Goal: Find contact information: Find contact information

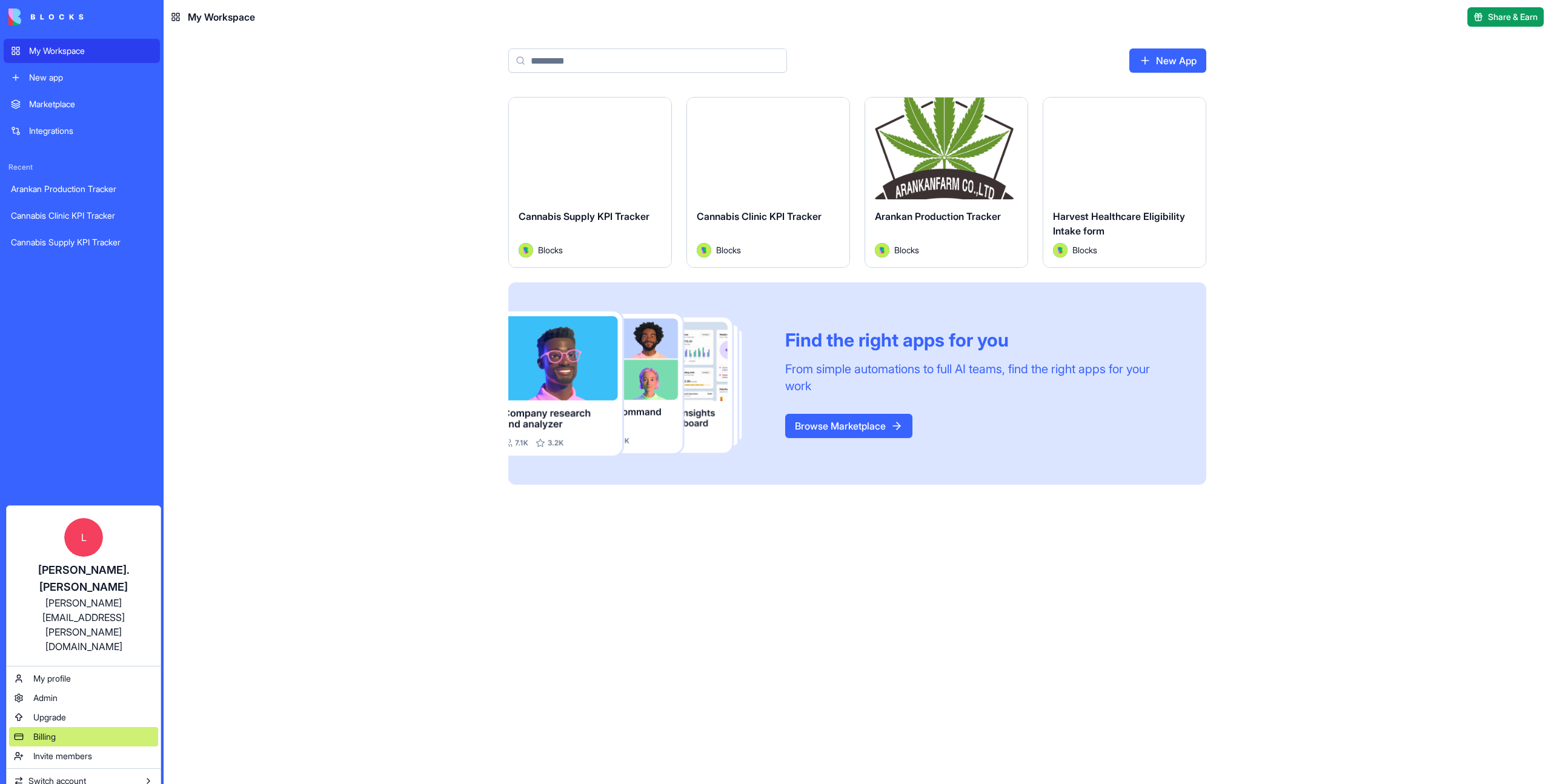
click at [104, 727] on div "Billing" at bounding box center [84, 737] width 149 height 19
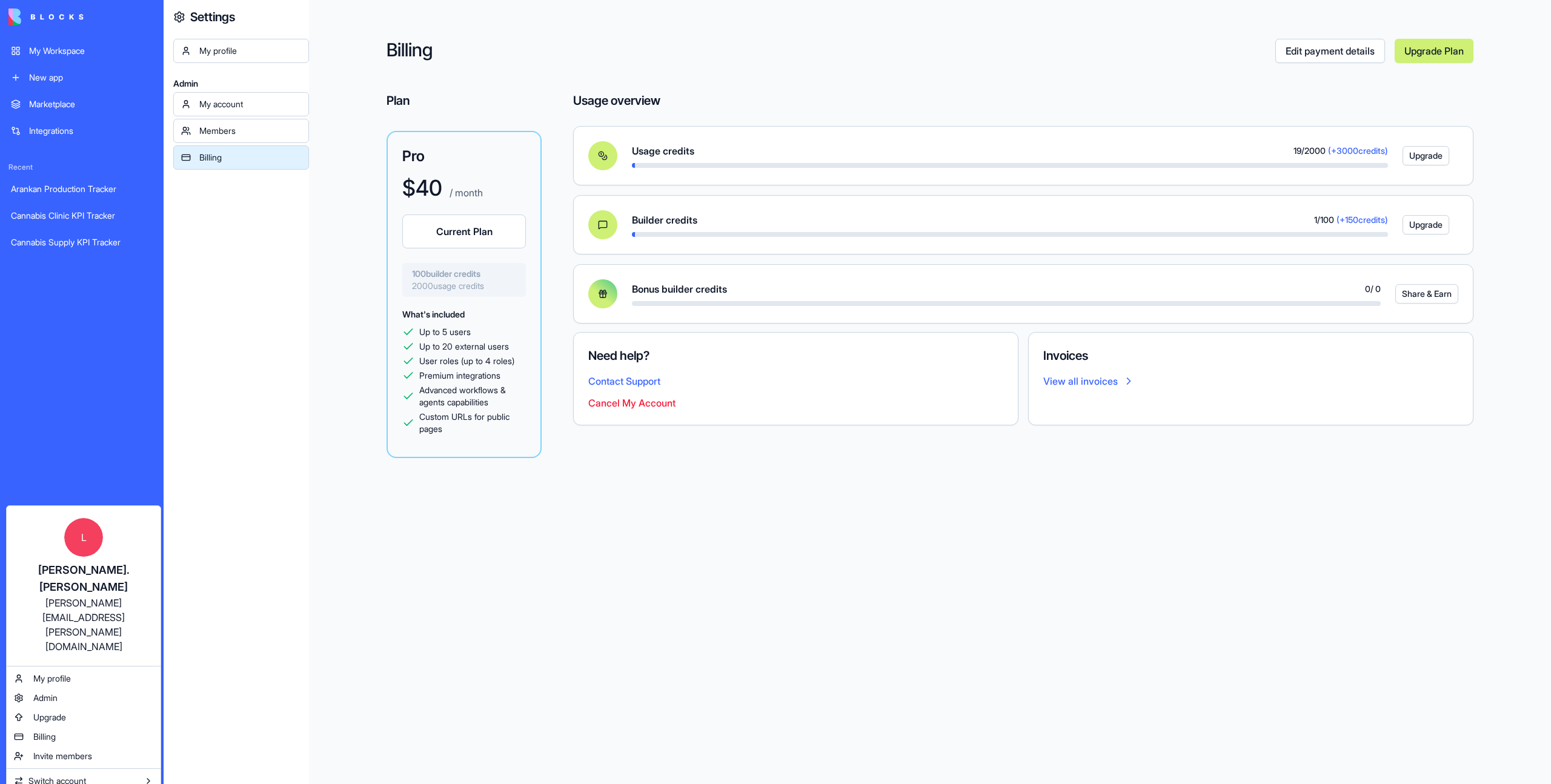
click at [61, 50] on html "My Workspace New app Marketplace Integrations Recent Arankan Production Tracker…" at bounding box center [776, 392] width 1551 height 784
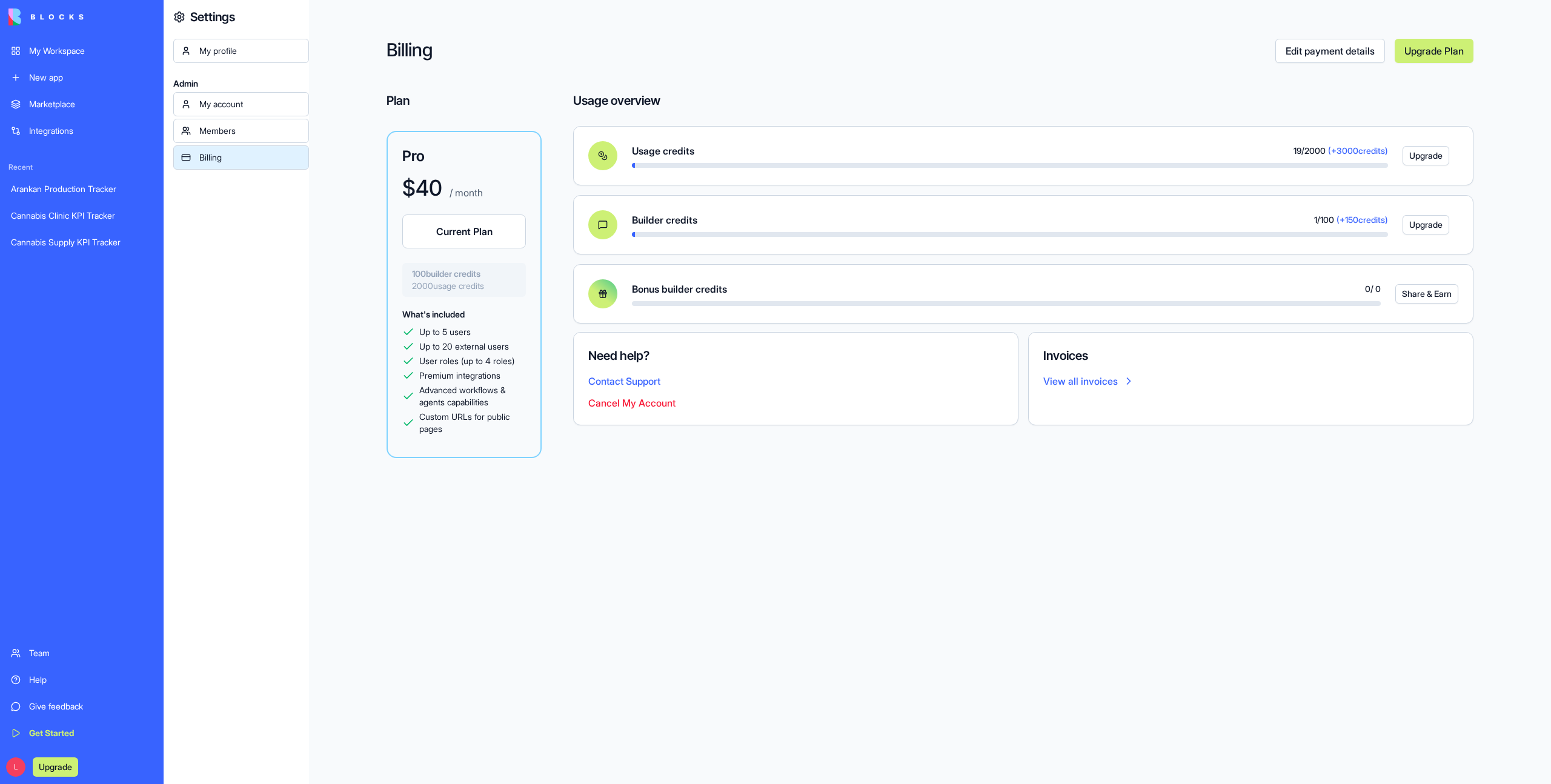
click at [61, 50] on div "My Workspace" at bounding box center [91, 50] width 123 height 12
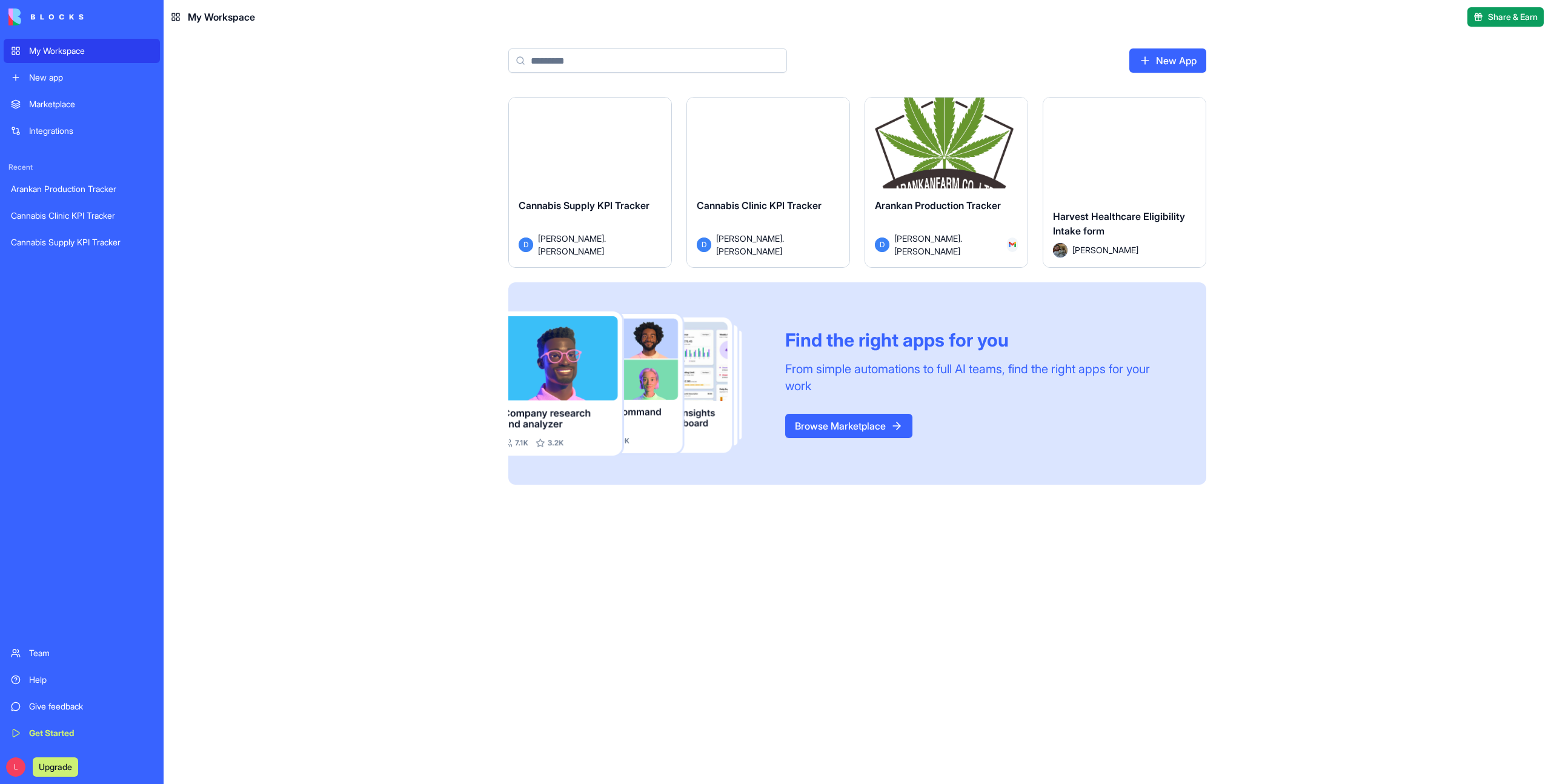
click at [616, 144] on button "Launch" at bounding box center [590, 149] width 91 height 24
click at [786, 140] on button "Launch" at bounding box center [768, 149] width 91 height 24
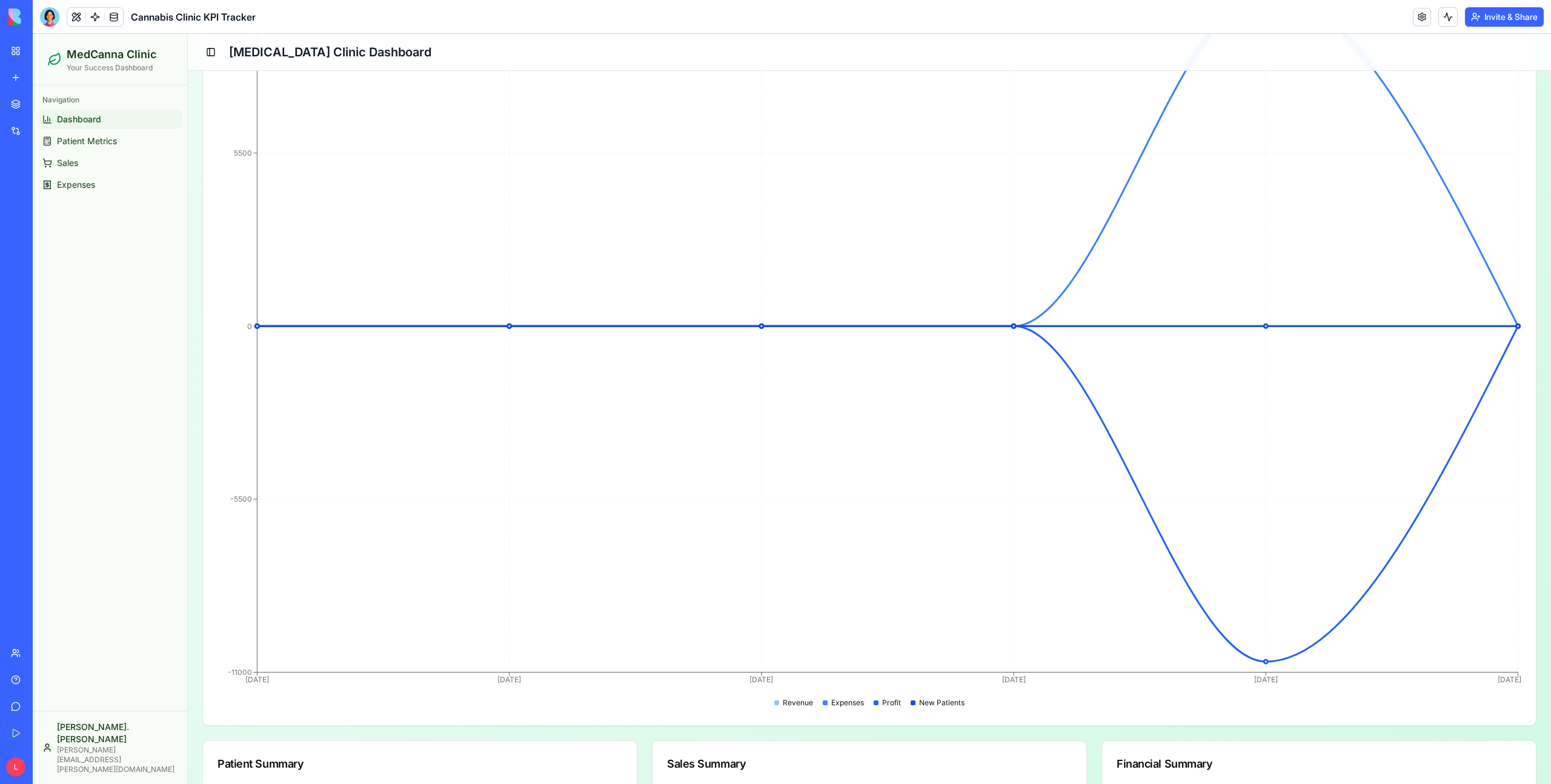
scroll to position [599, 0]
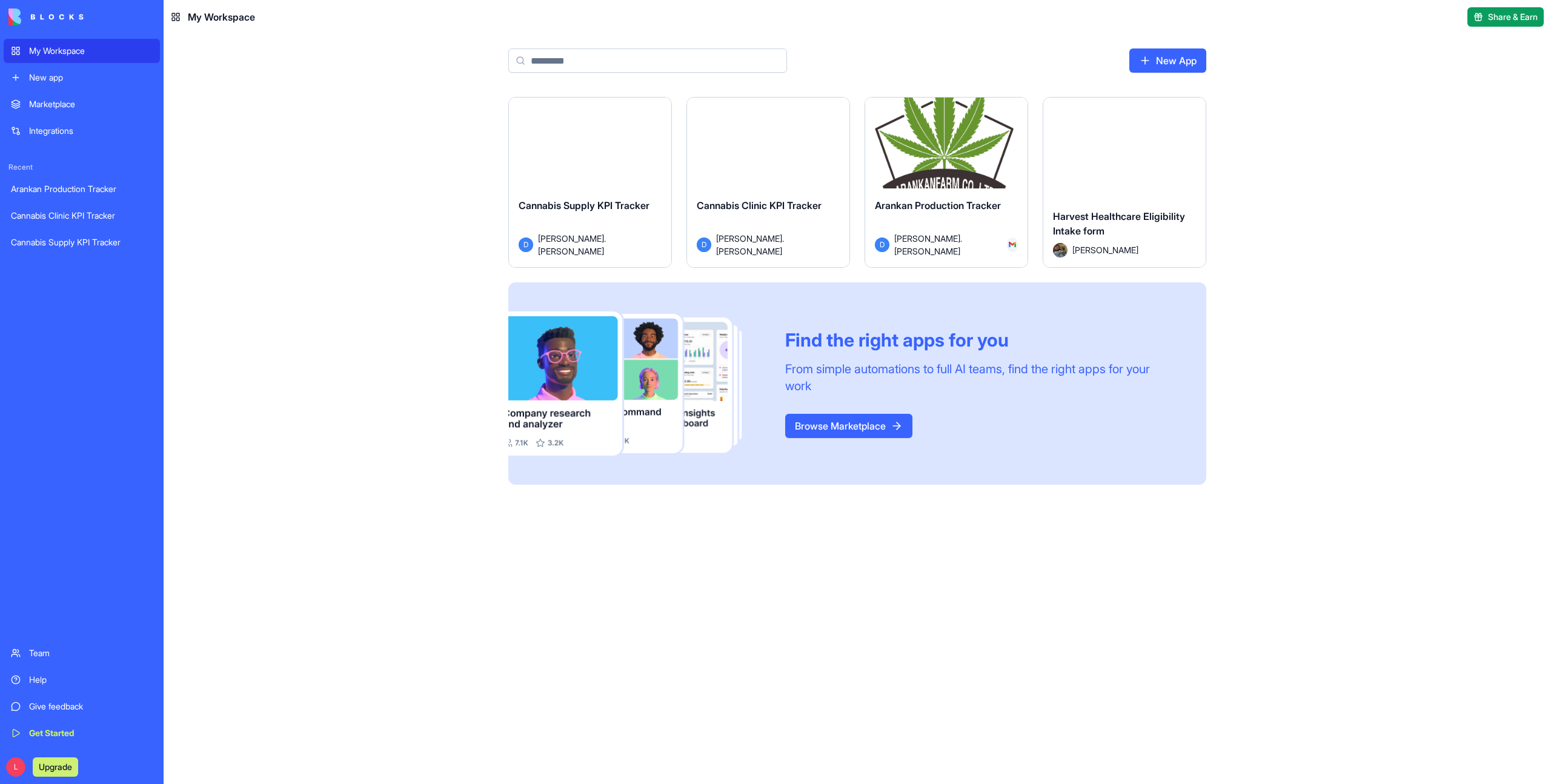
click at [580, 170] on div "Launch" at bounding box center [590, 148] width 162 height 101
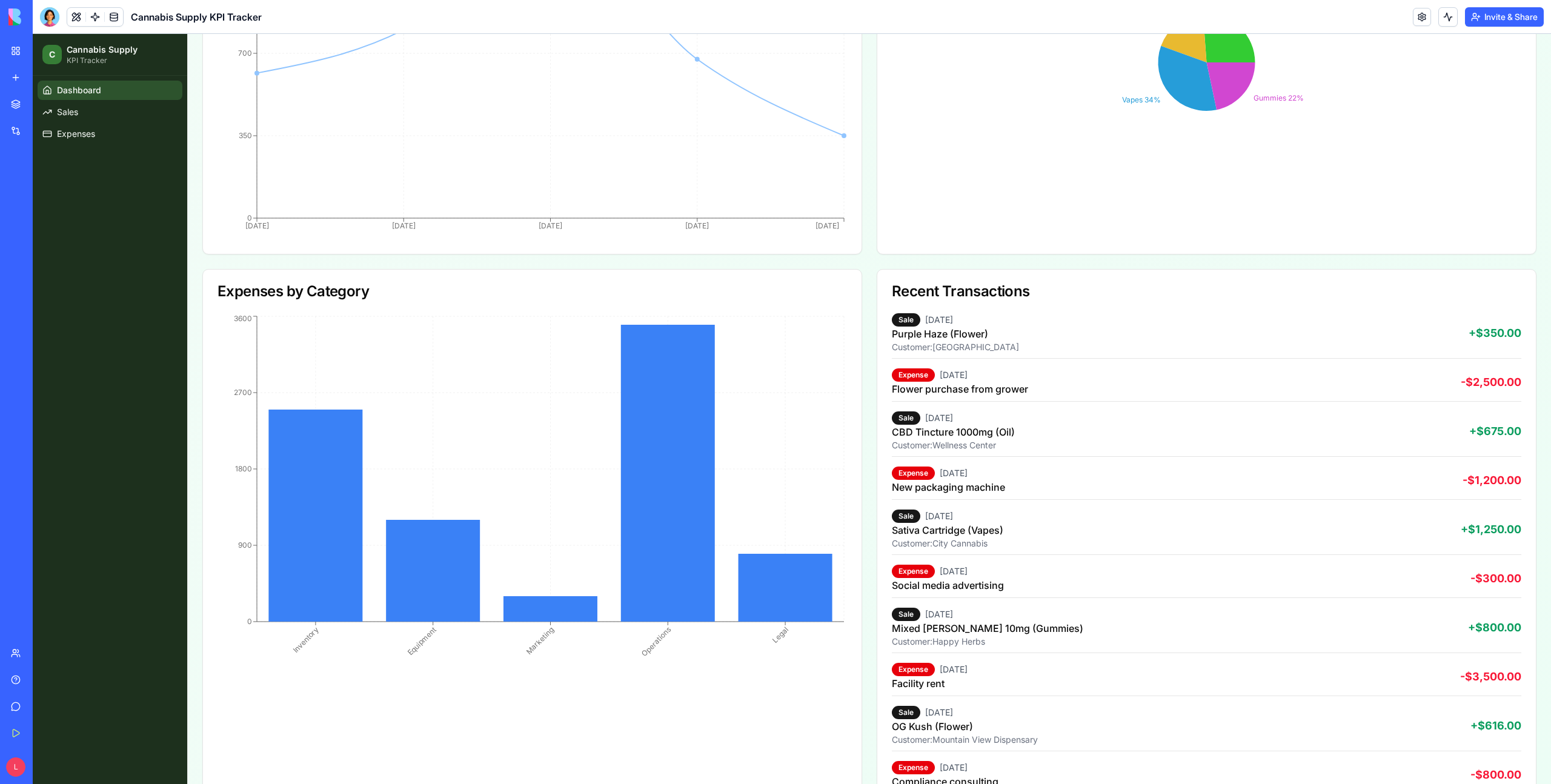
scroll to position [391, 0]
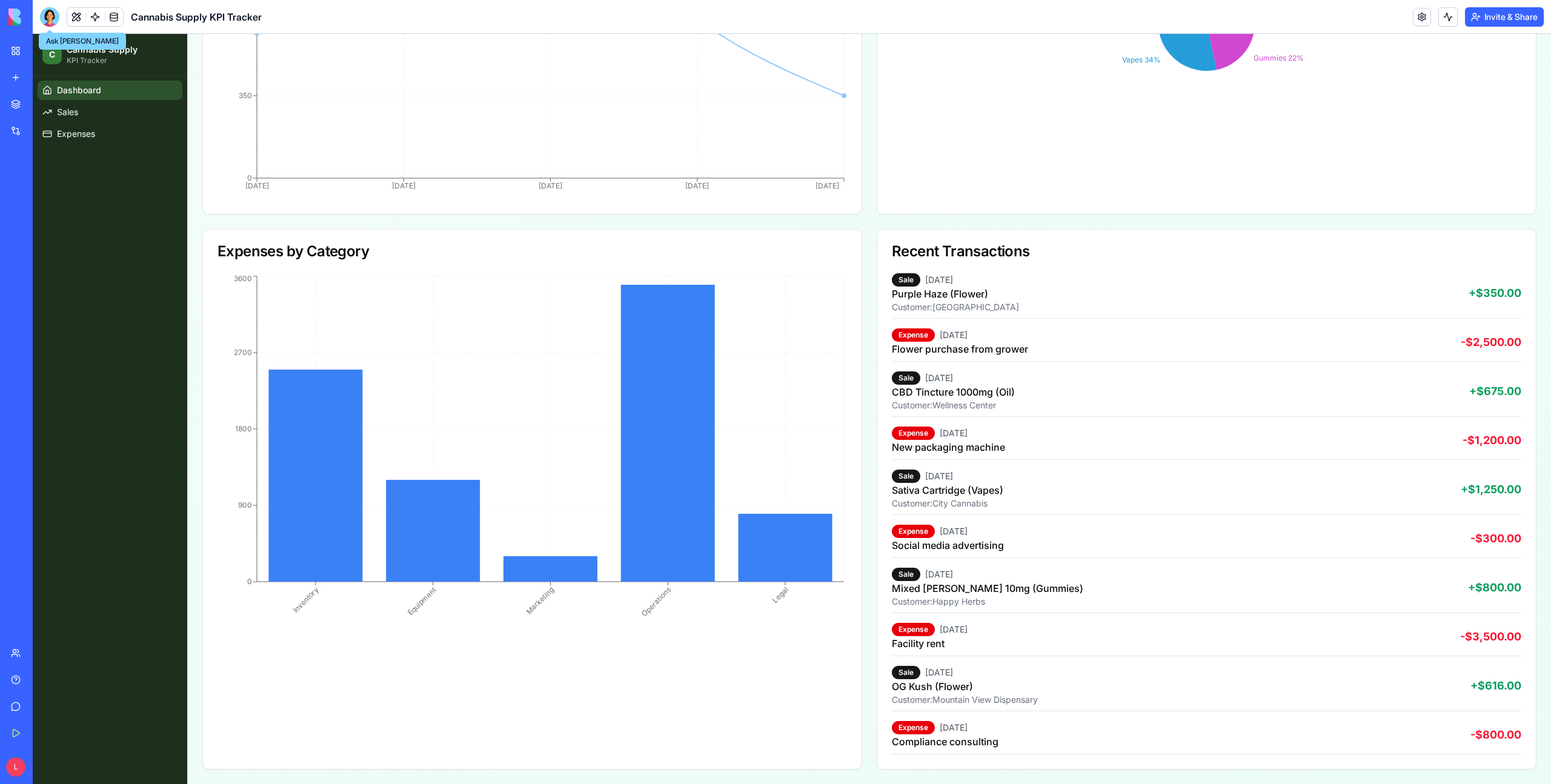
click at [49, 20] on div at bounding box center [50, 17] width 19 height 19
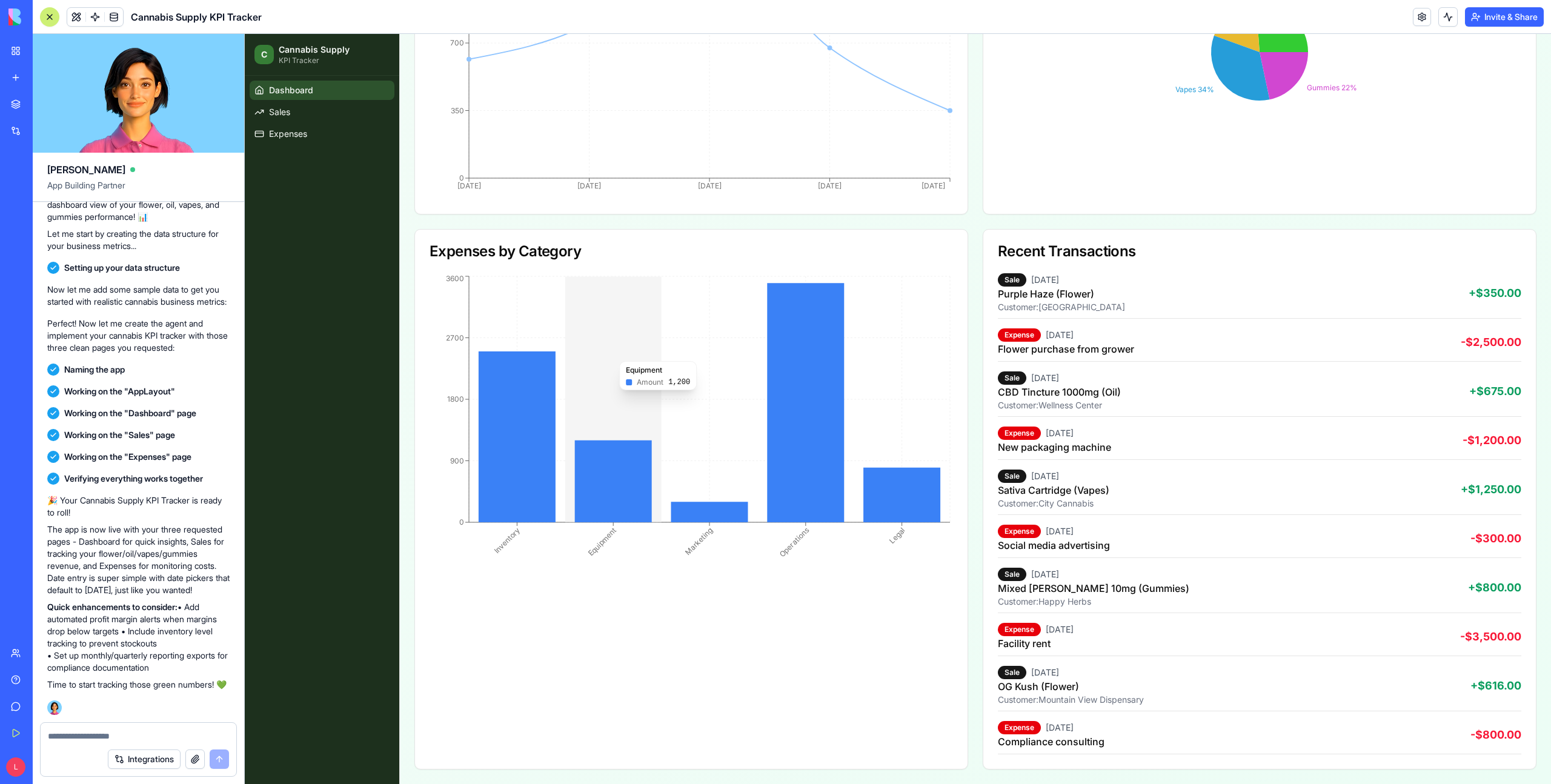
scroll to position [0, 0]
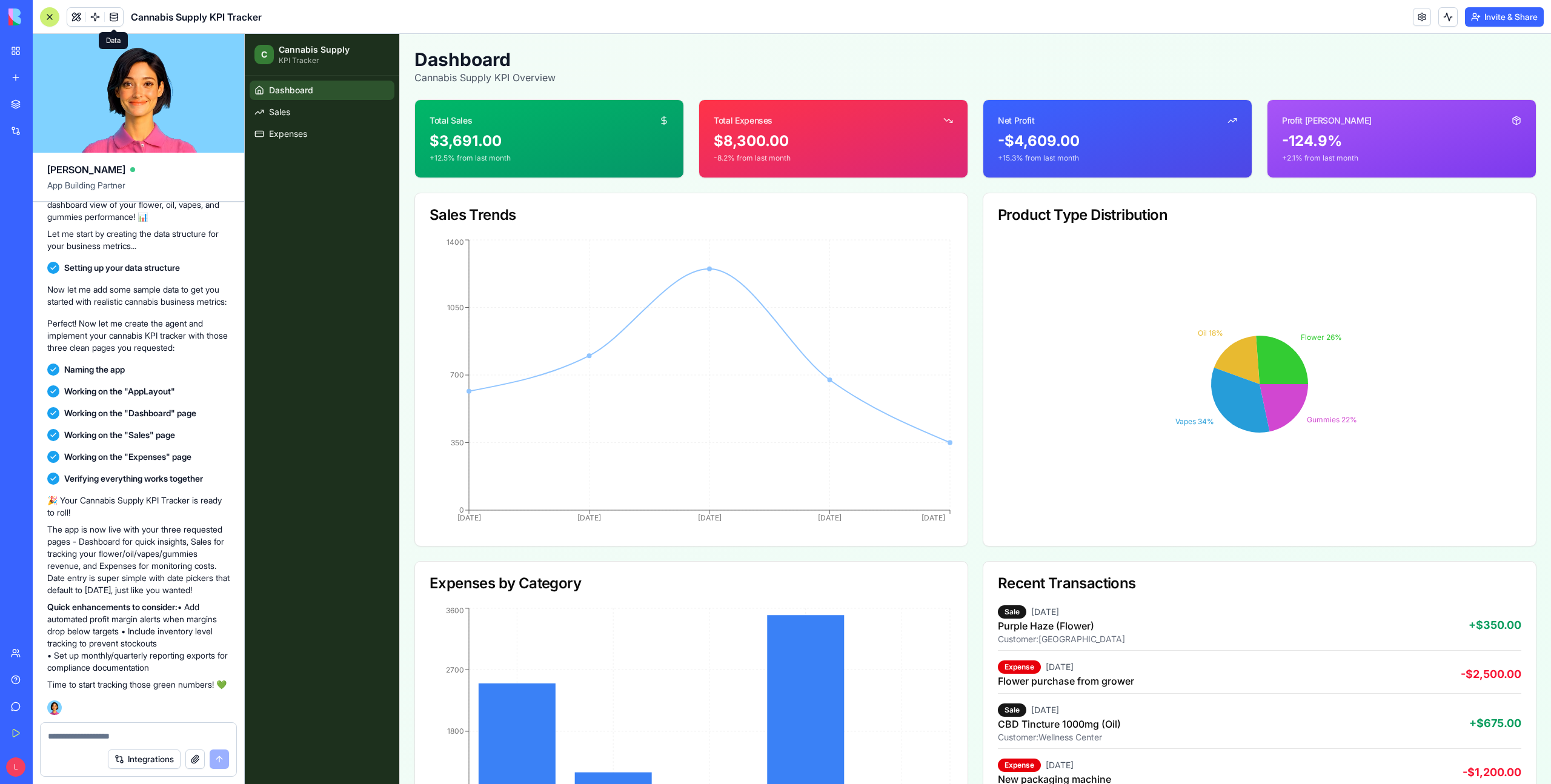
click at [119, 19] on link at bounding box center [114, 17] width 18 height 18
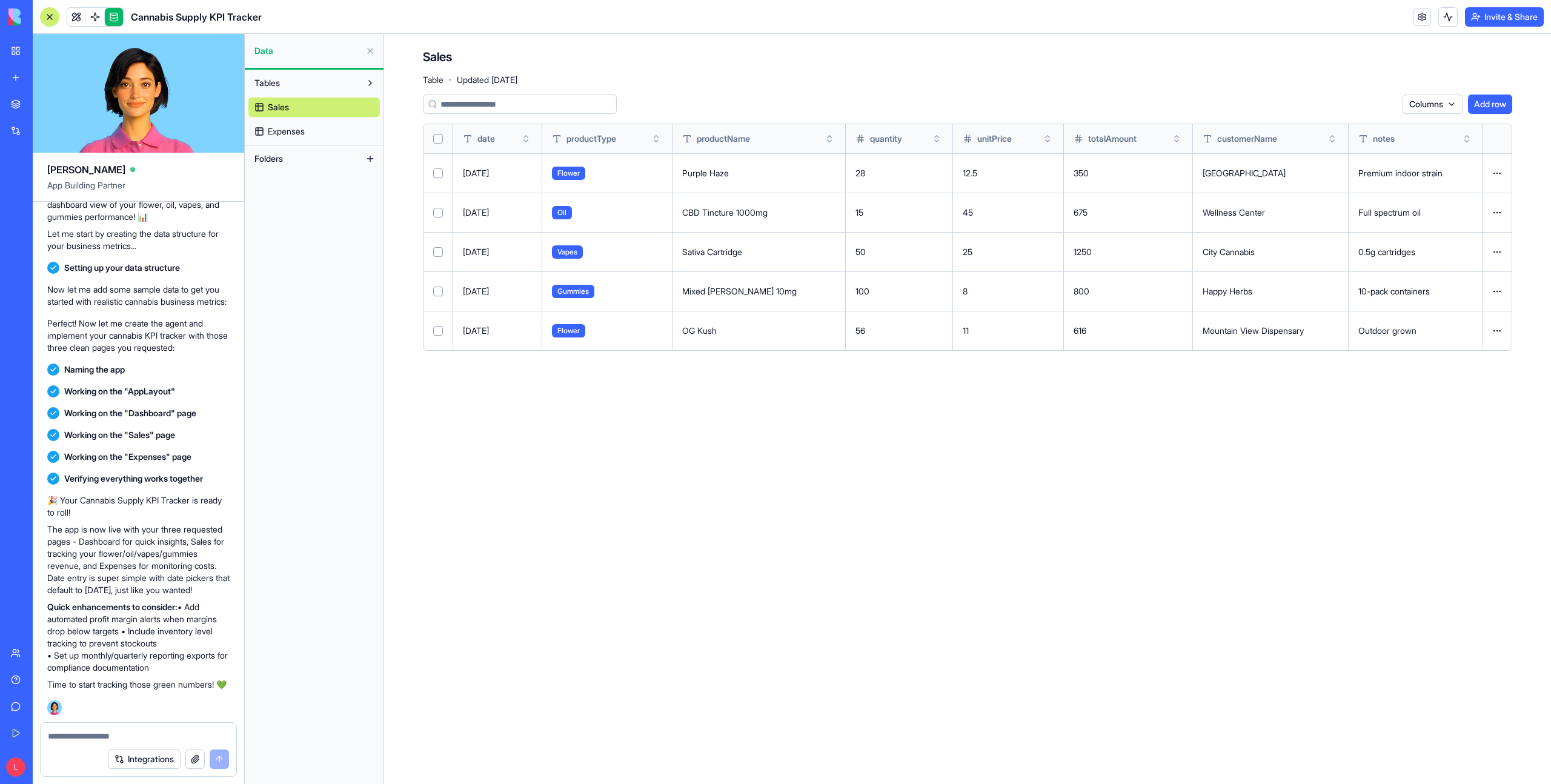
click at [325, 136] on link "Expenses" at bounding box center [314, 131] width 132 height 19
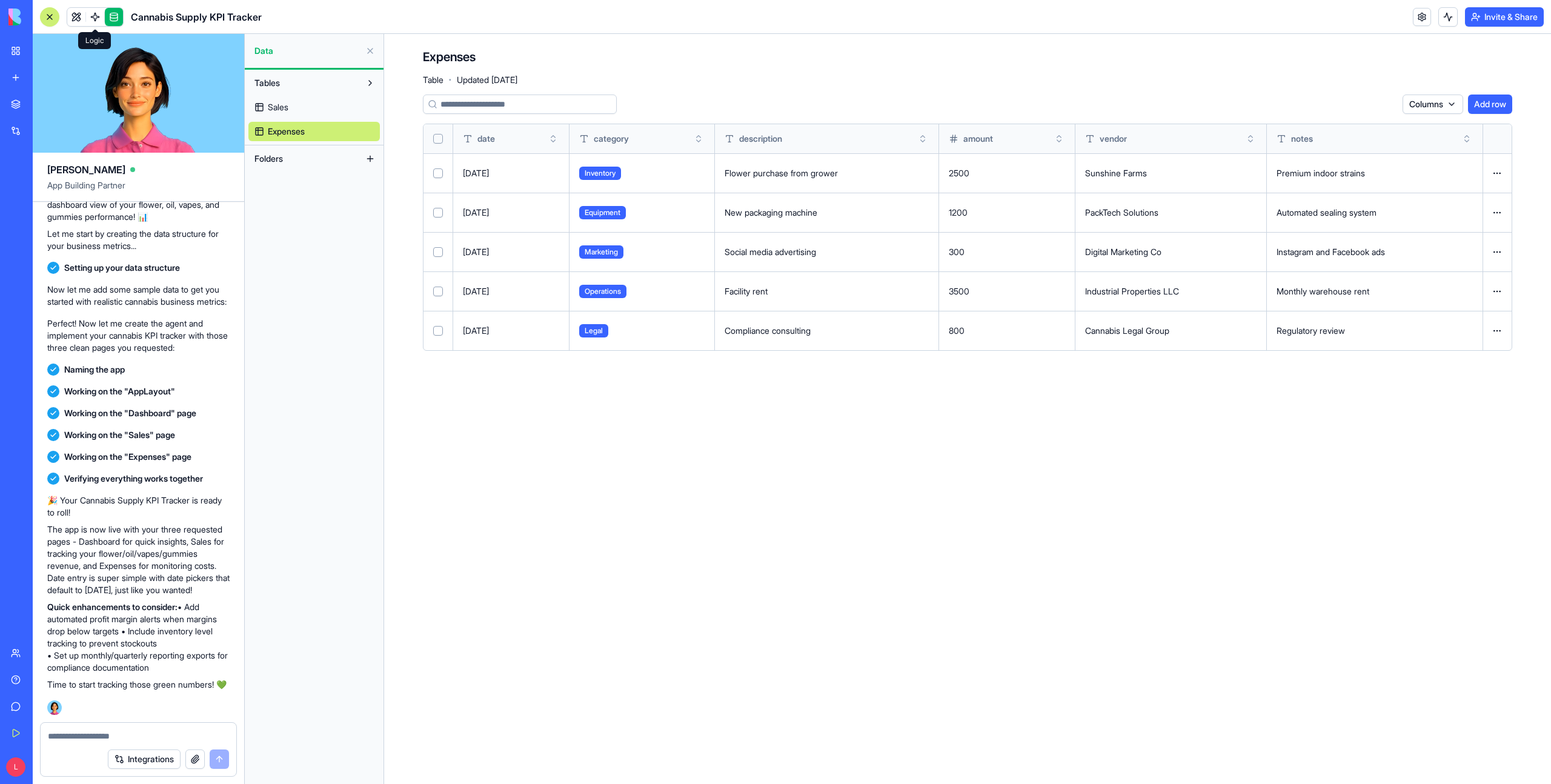
click at [100, 16] on link at bounding box center [95, 17] width 18 height 18
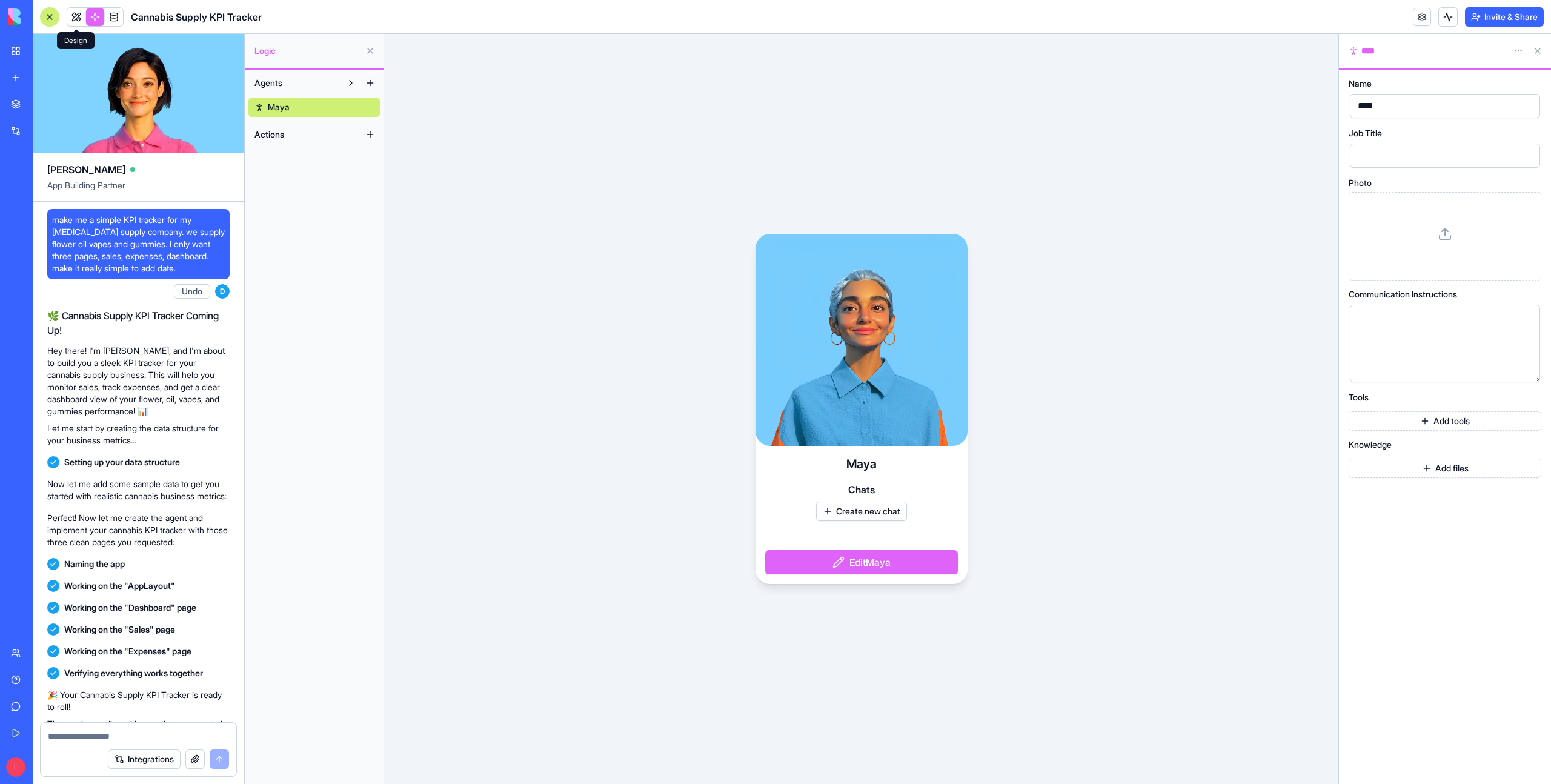
click at [76, 17] on link at bounding box center [76, 17] width 18 height 18
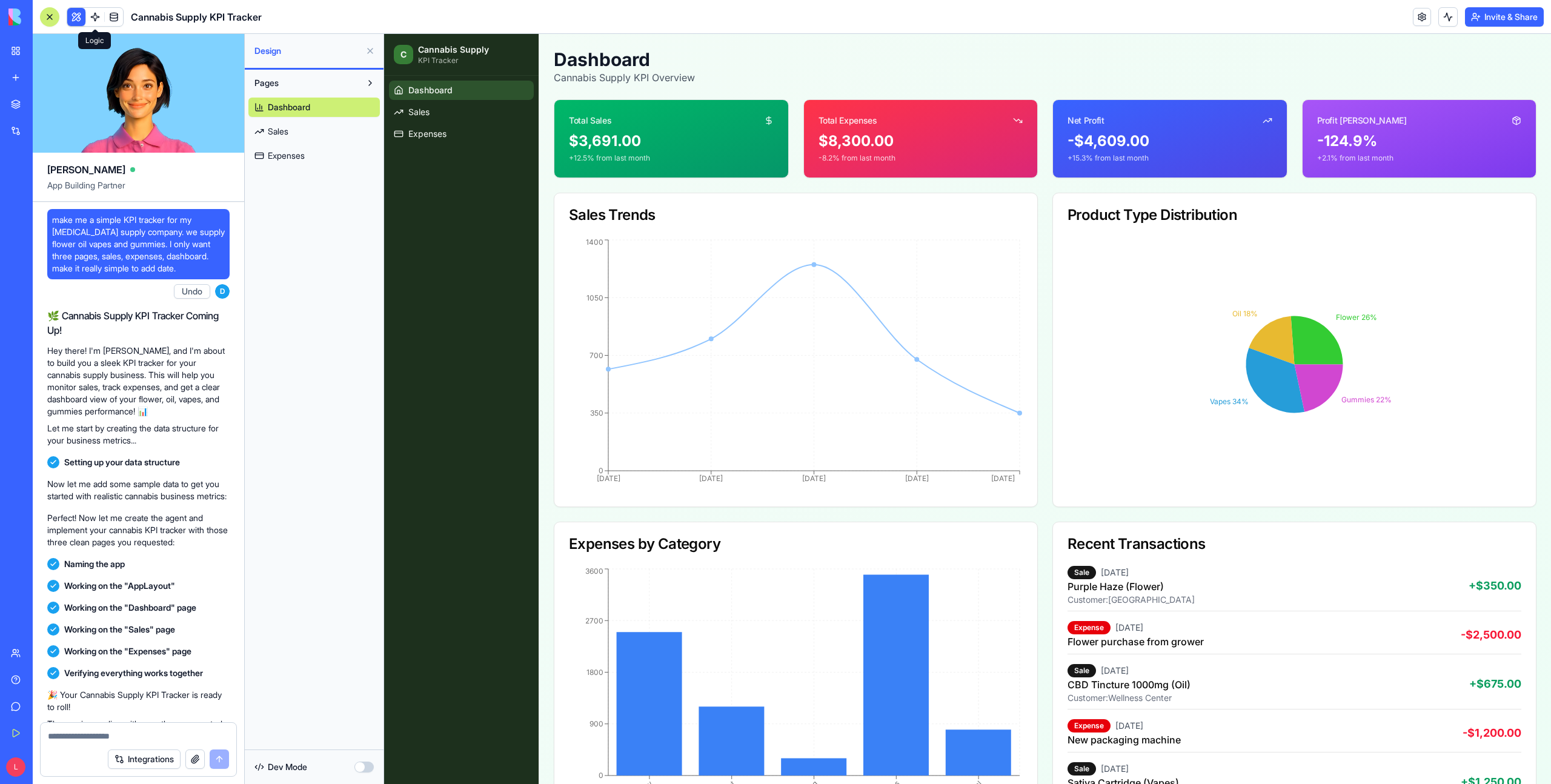
click at [97, 18] on link at bounding box center [95, 17] width 18 height 18
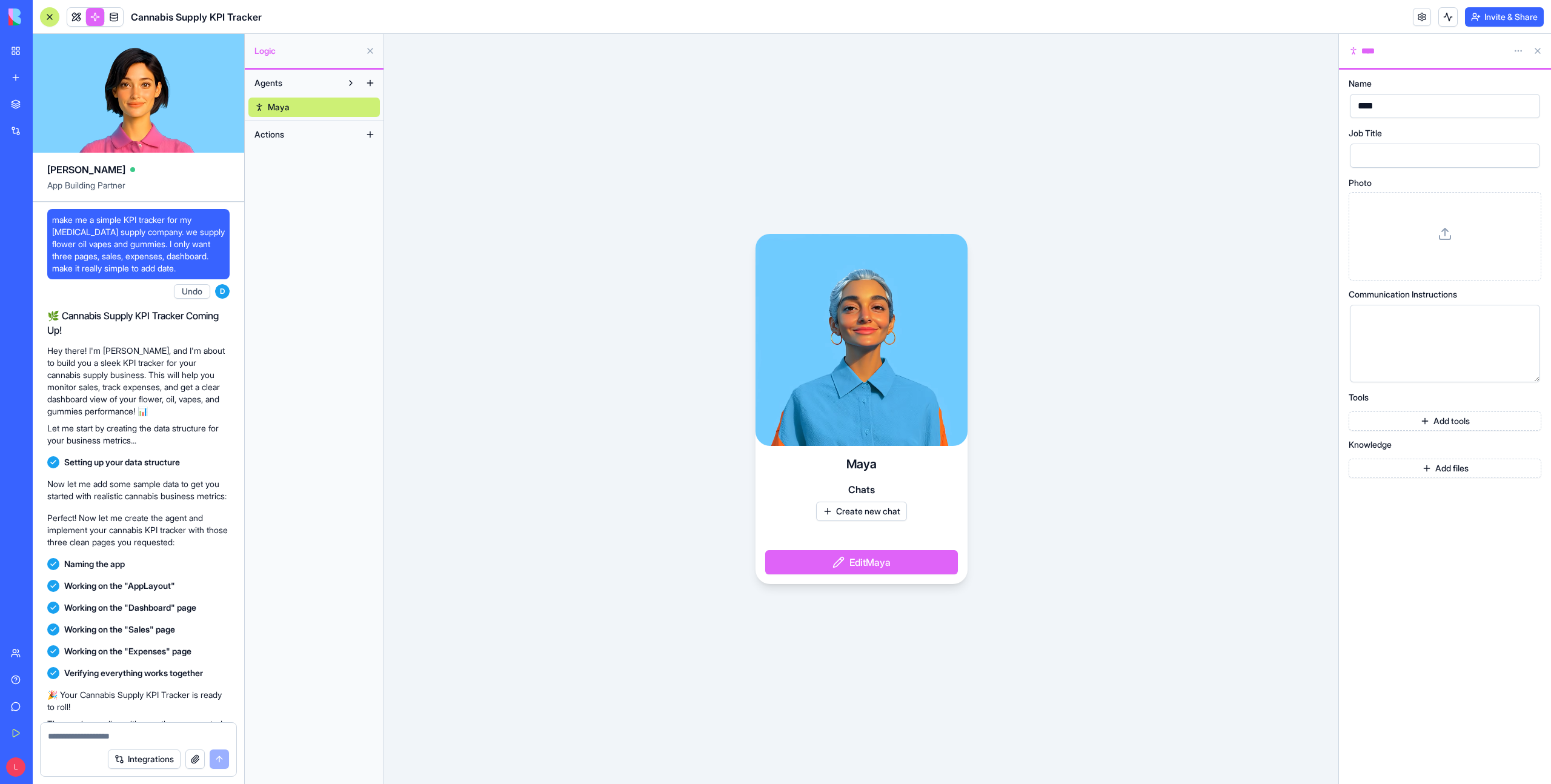
click at [50, 19] on div at bounding box center [50, 17] width 10 height 10
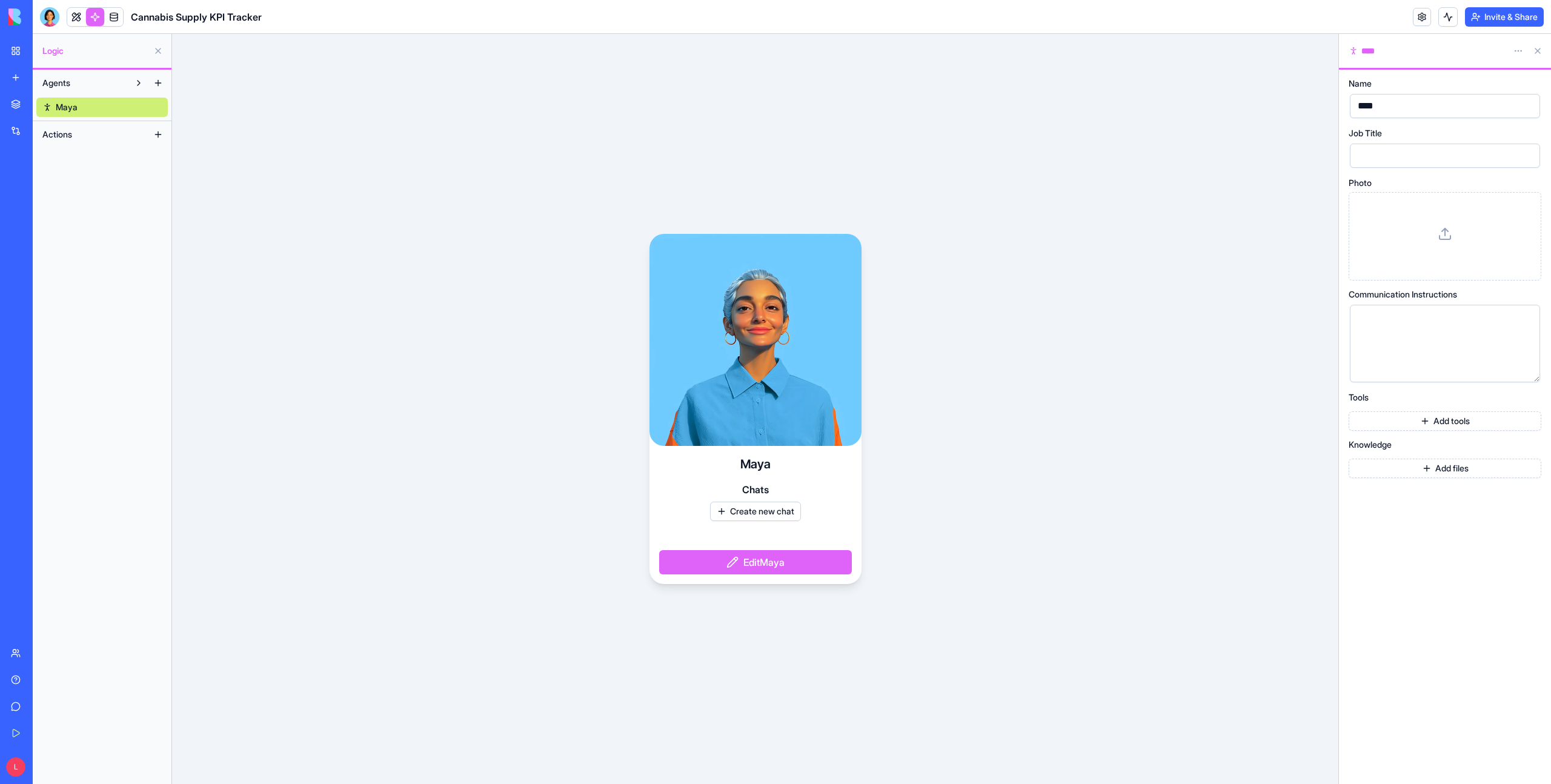
click at [45, 54] on div "My Workspace" at bounding box center [37, 50] width 15 height 12
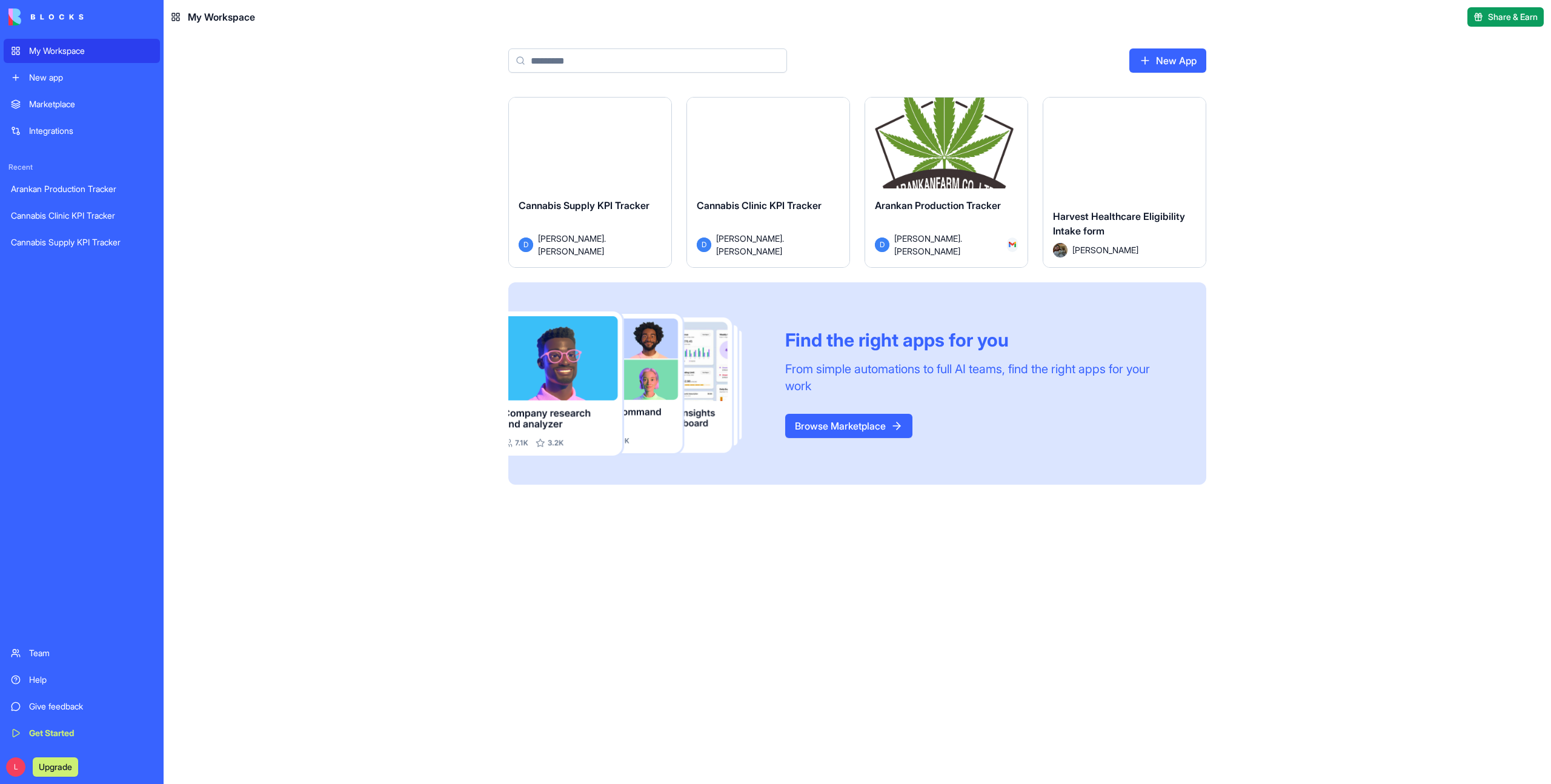
click at [768, 138] on button "Launch" at bounding box center [768, 149] width 91 height 24
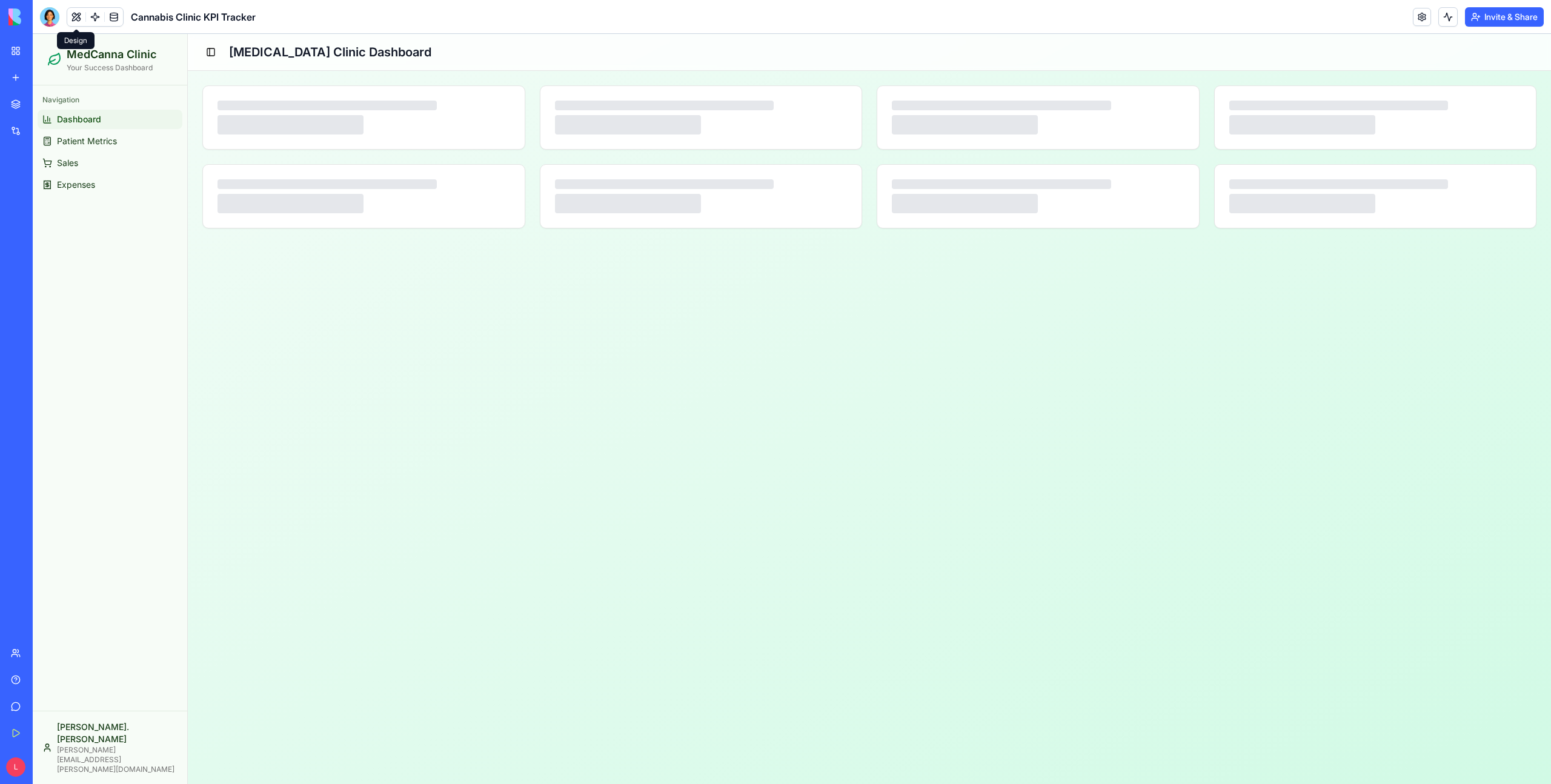
click at [73, 19] on button at bounding box center [76, 17] width 18 height 18
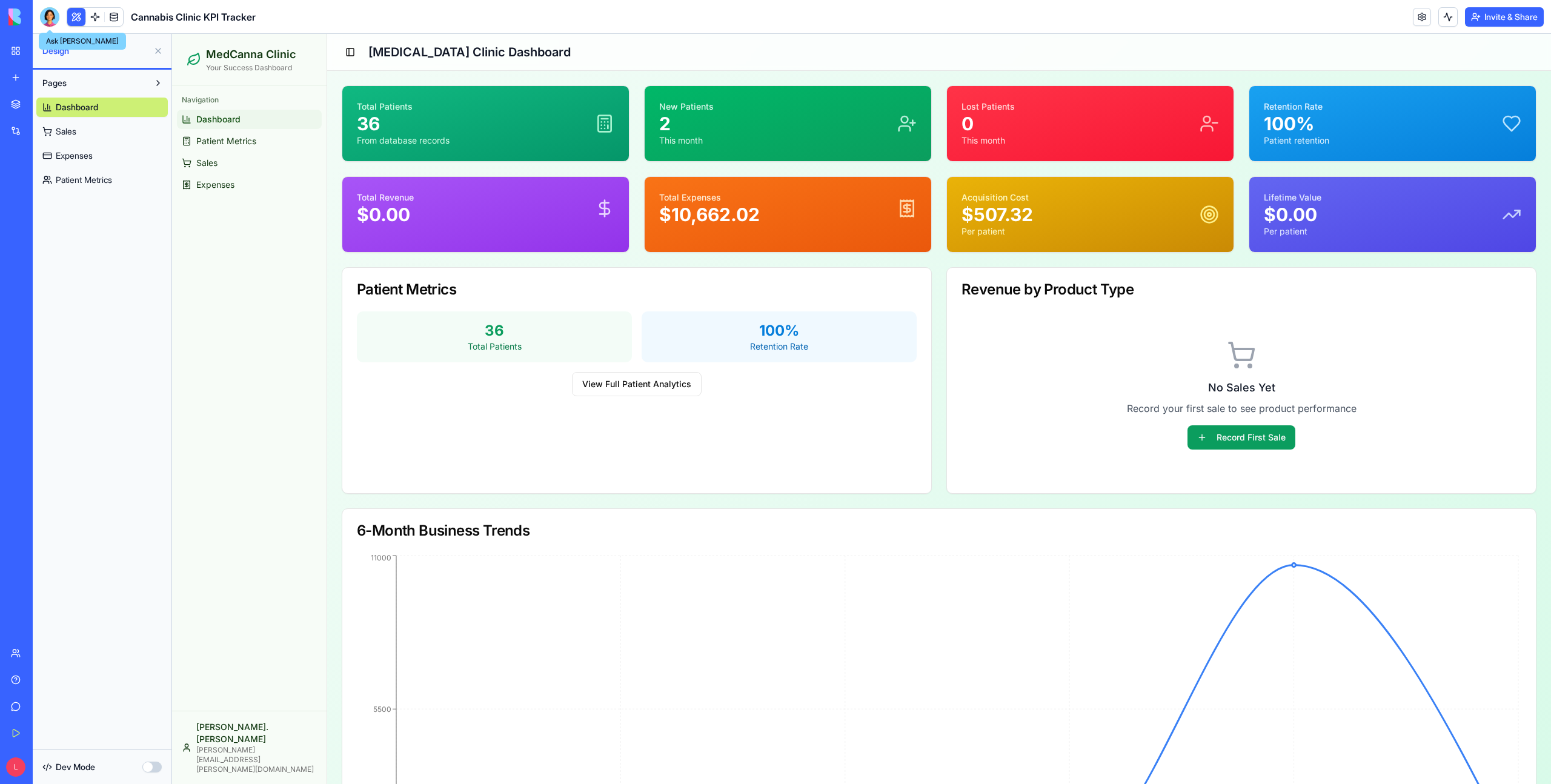
click at [48, 15] on div at bounding box center [50, 17] width 19 height 19
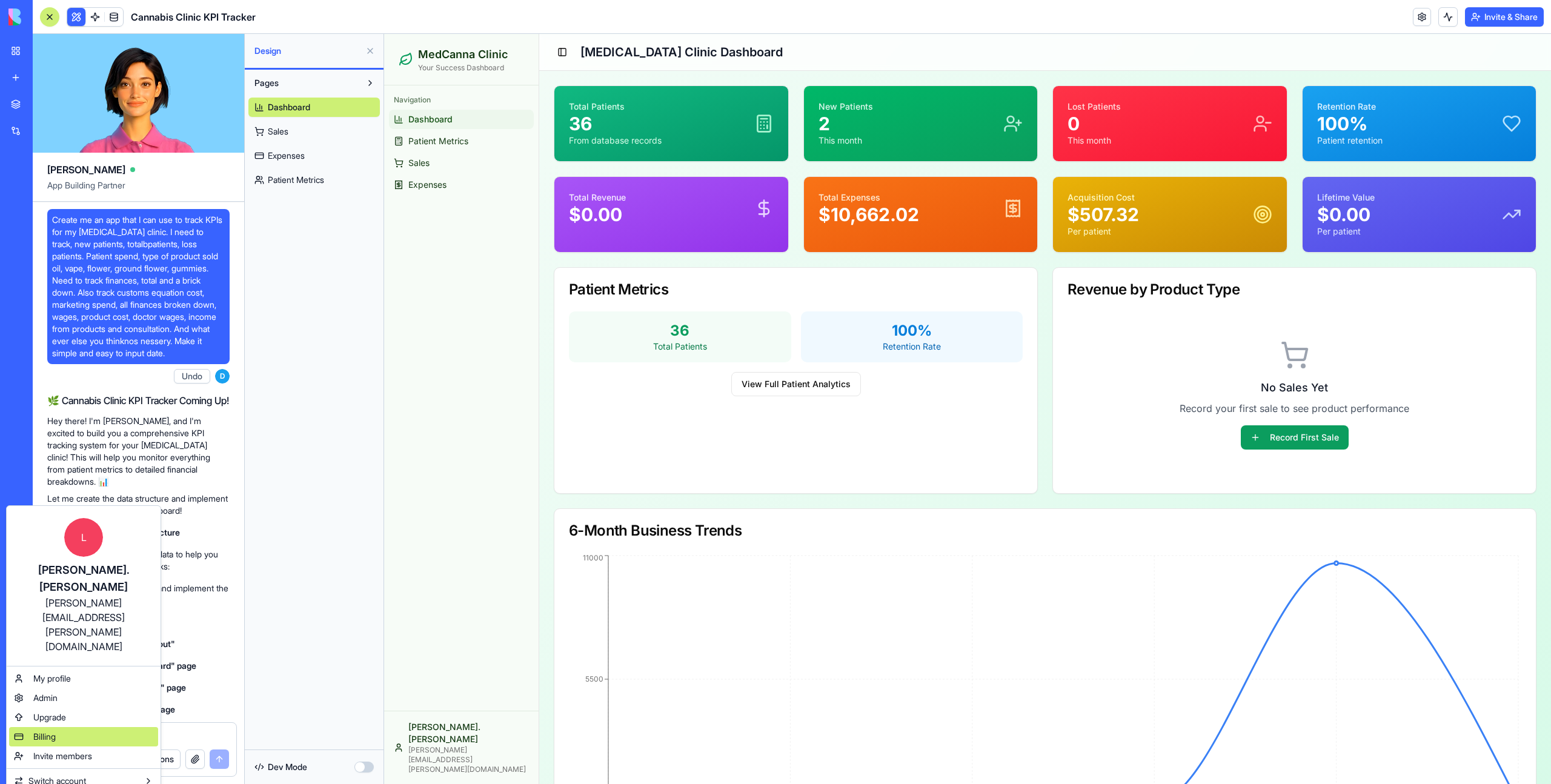
click at [80, 727] on div "Billing" at bounding box center [84, 737] width 149 height 19
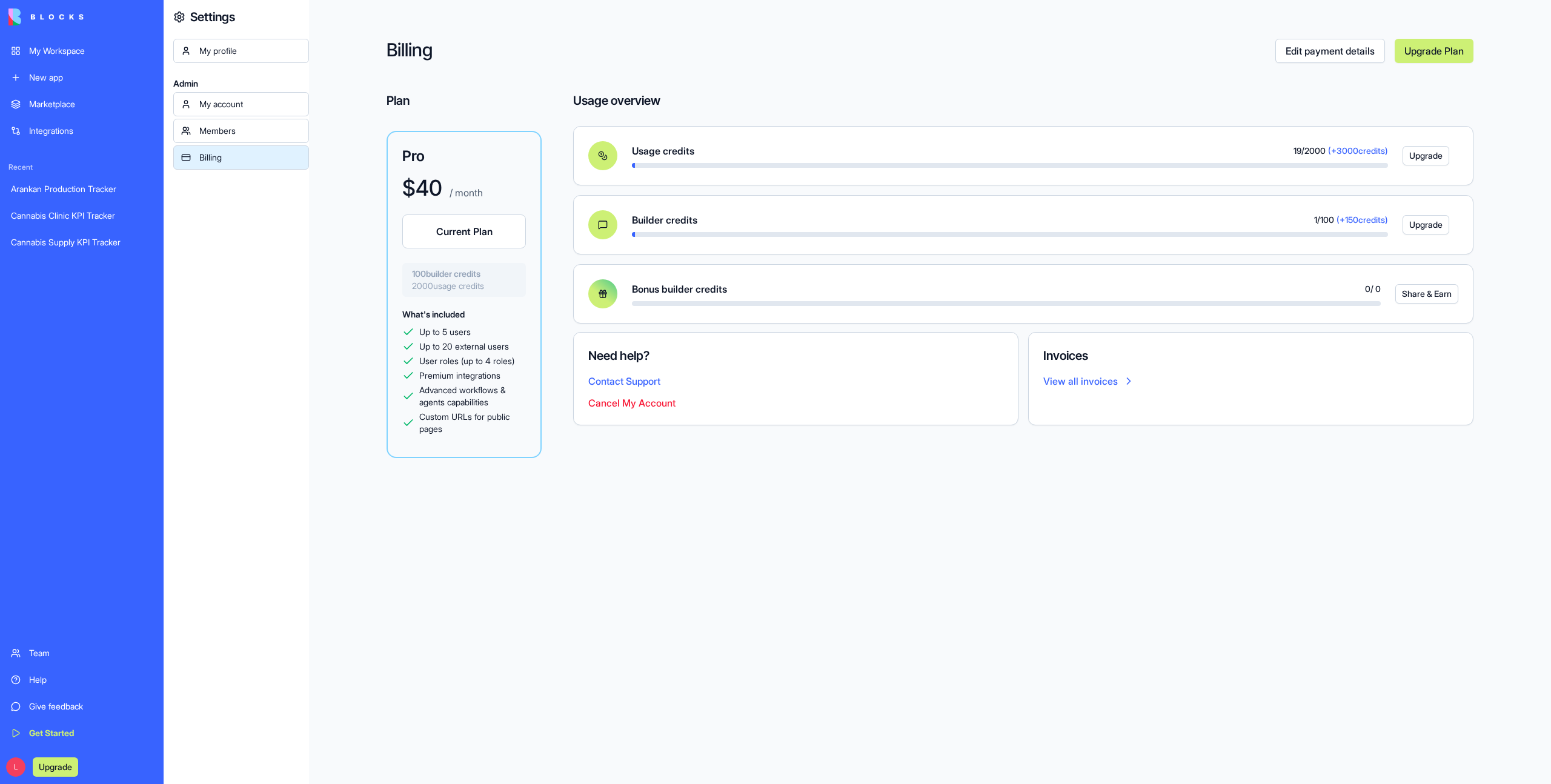
click at [78, 45] on div "My Workspace" at bounding box center [91, 50] width 123 height 12
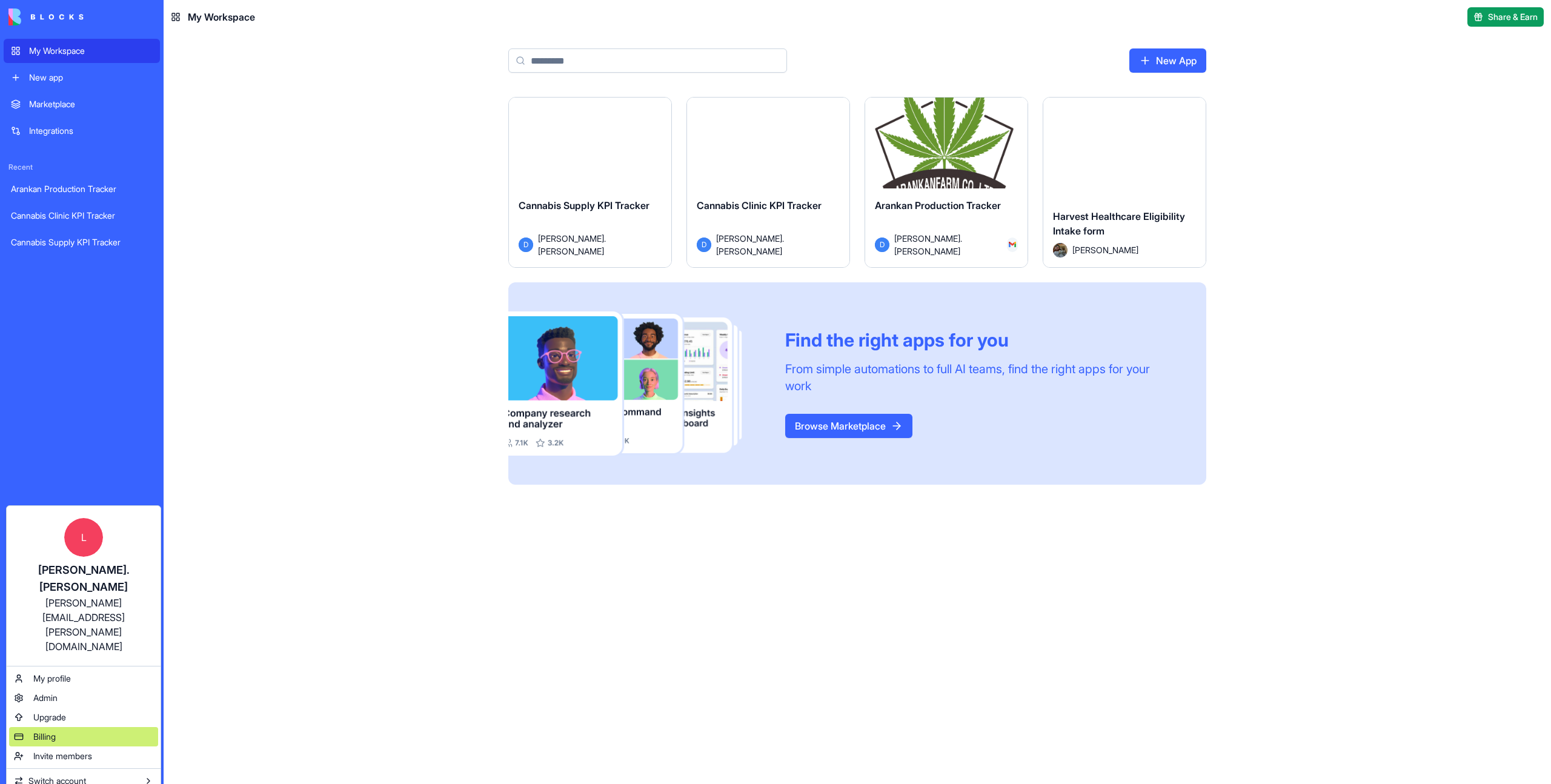
click at [82, 727] on div "Billing" at bounding box center [84, 737] width 149 height 19
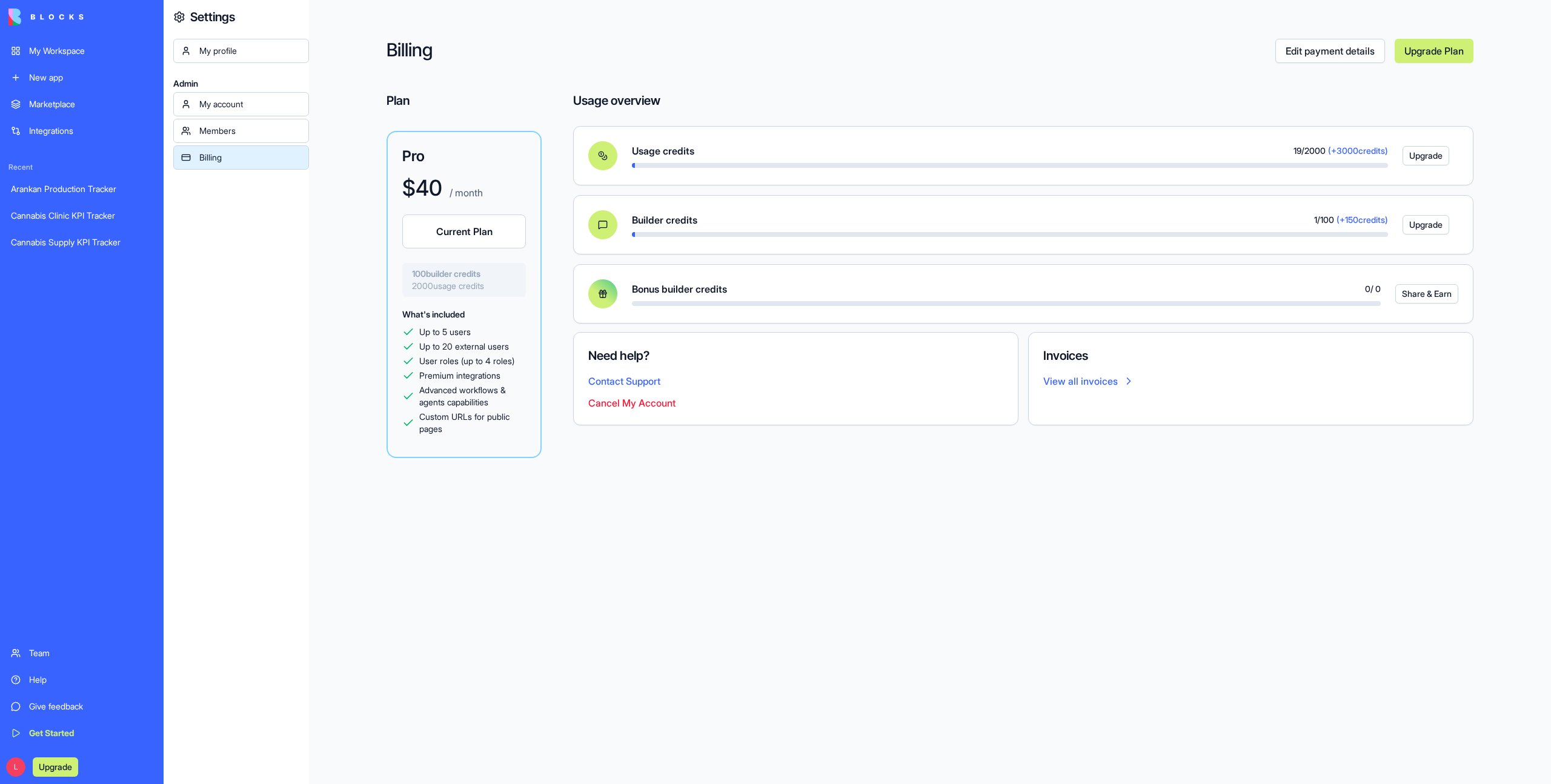
click at [608, 152] on div at bounding box center [603, 156] width 29 height 29
click at [460, 379] on span "Premium integrations" at bounding box center [460, 375] width 81 height 12
click at [66, 50] on div "My Workspace" at bounding box center [91, 50] width 123 height 12
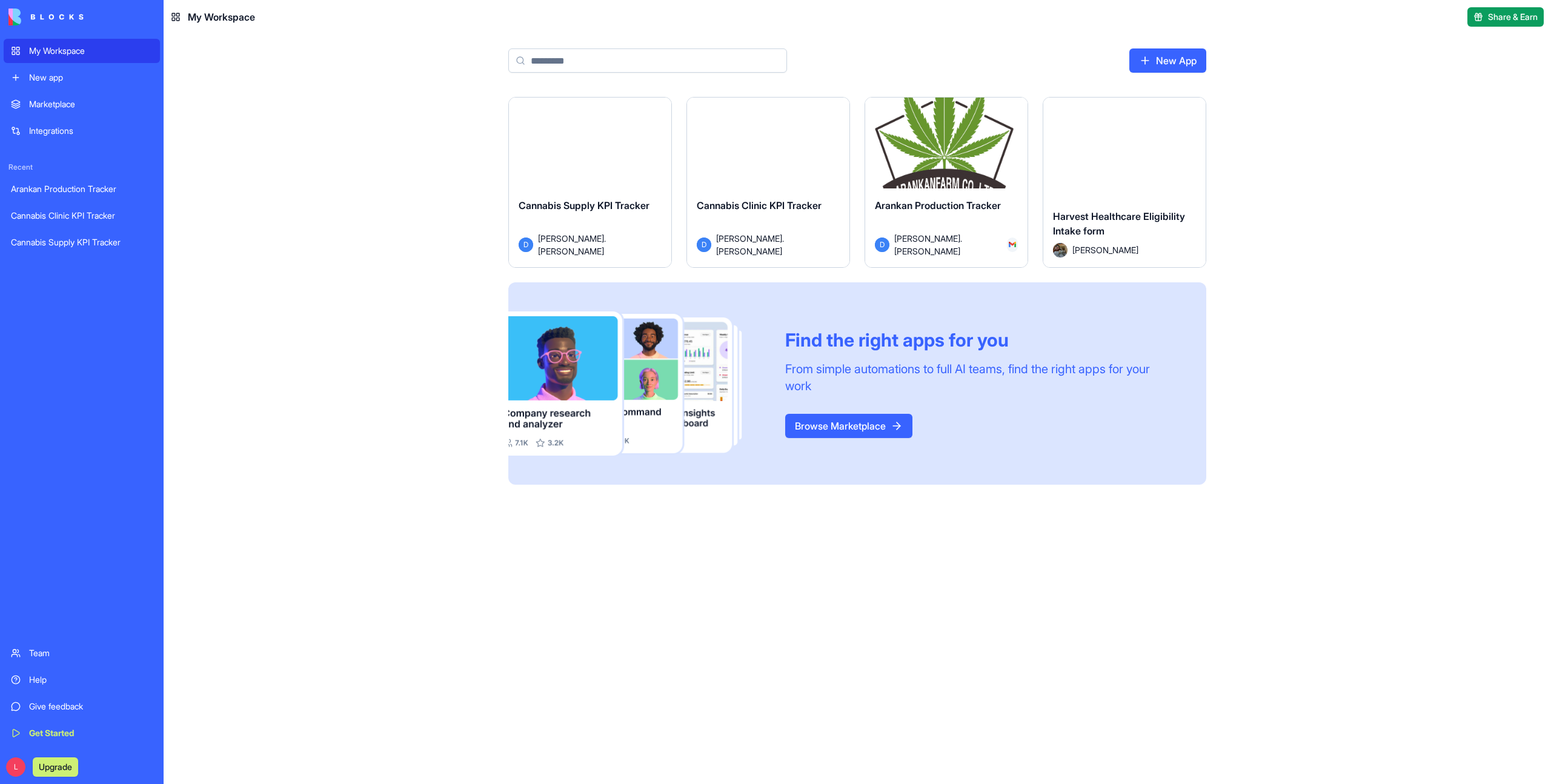
click at [968, 115] on div "Launch" at bounding box center [947, 148] width 162 height 101
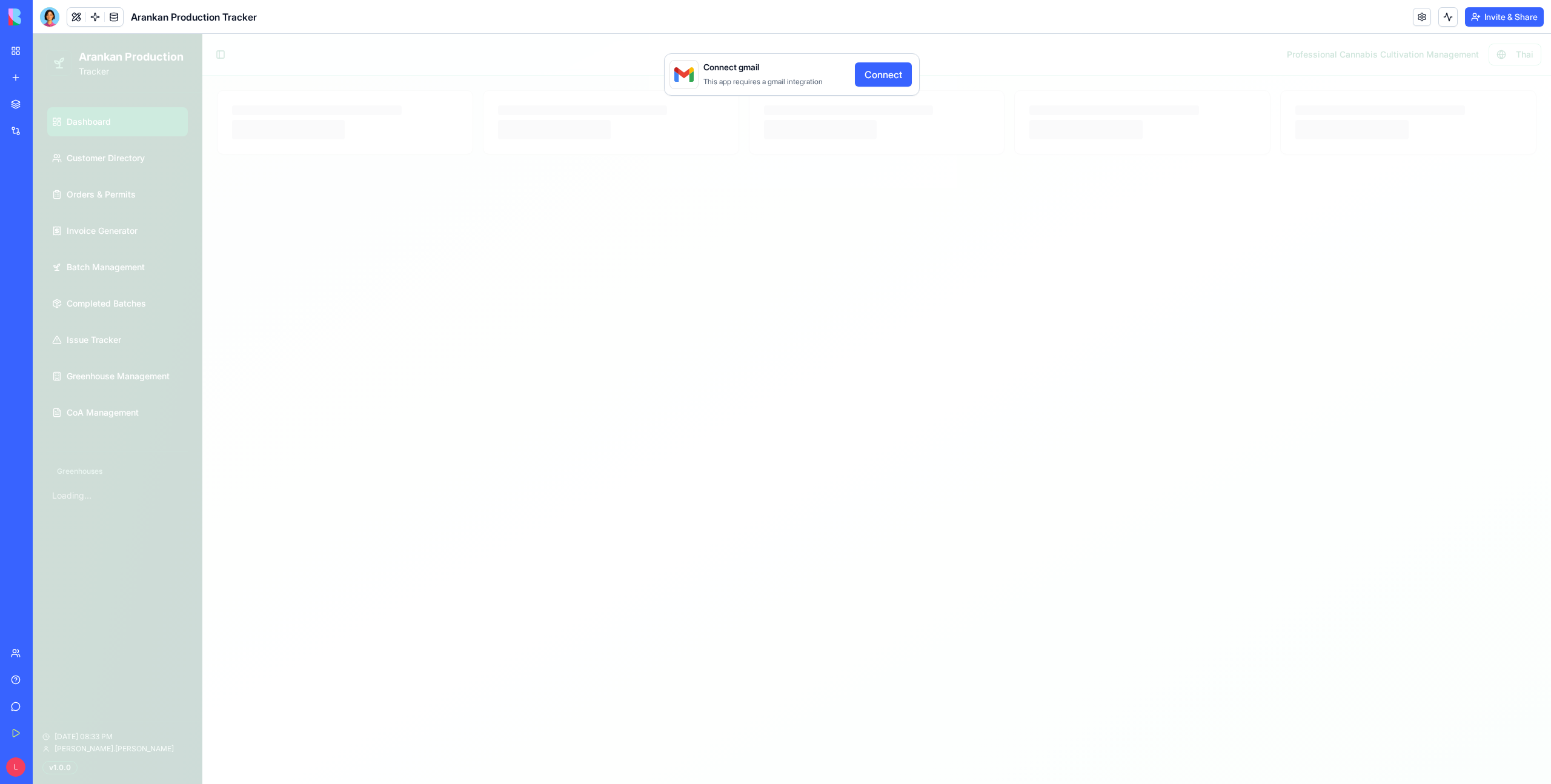
select select "**"
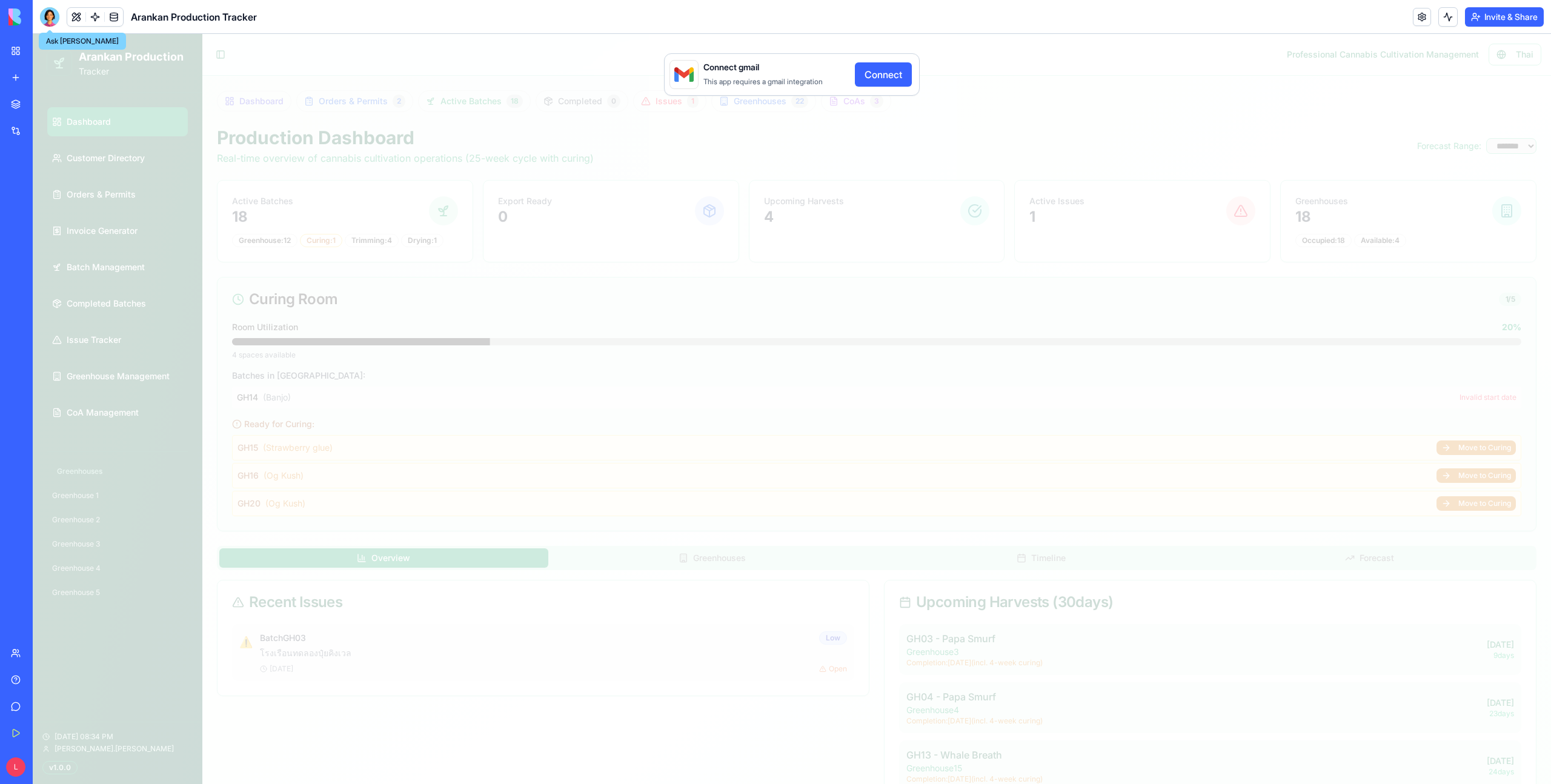
click at [52, 16] on div at bounding box center [50, 17] width 19 height 19
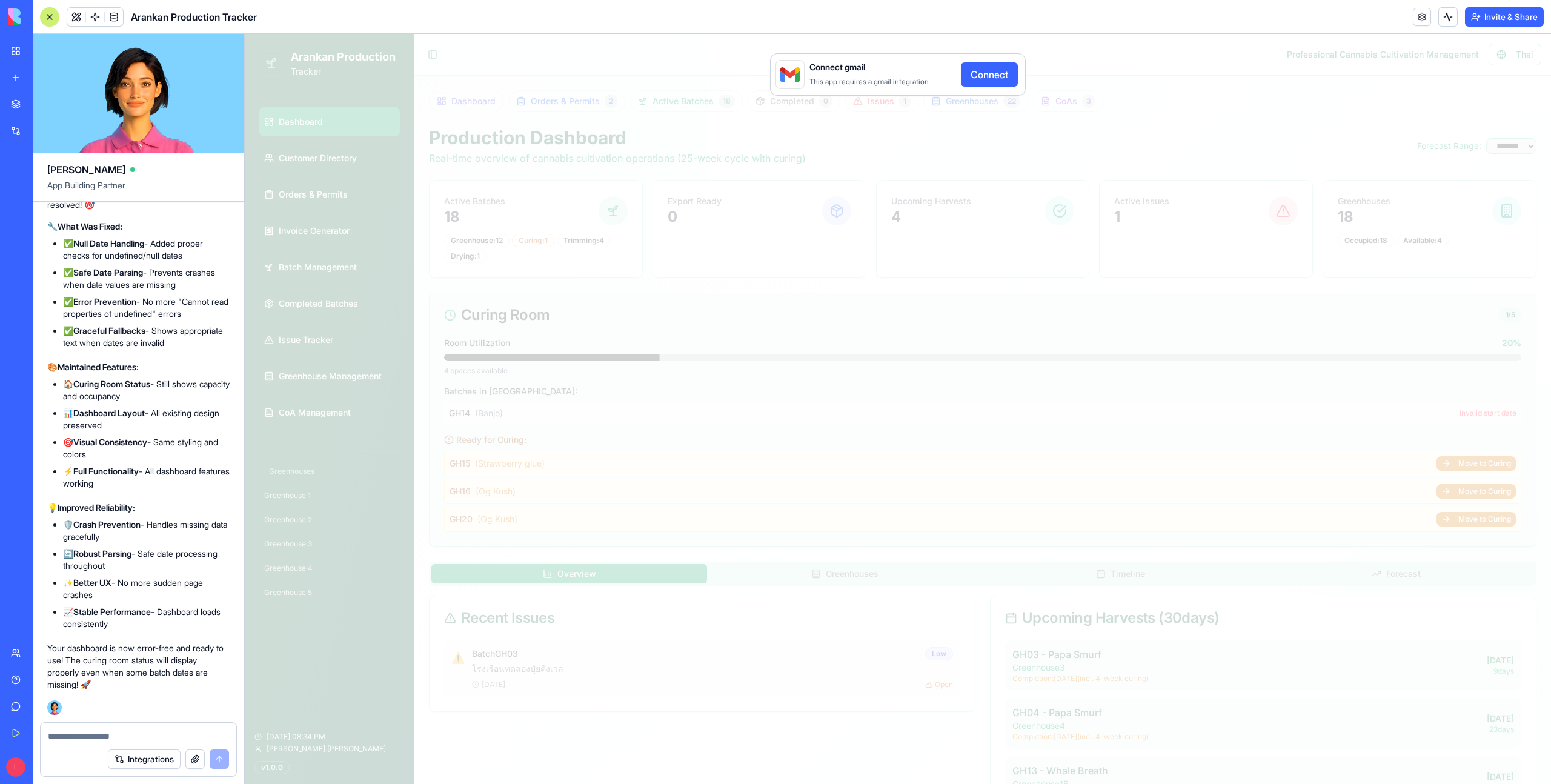
scroll to position [100657, 0]
click at [987, 78] on button "Connect" at bounding box center [990, 75] width 57 height 24
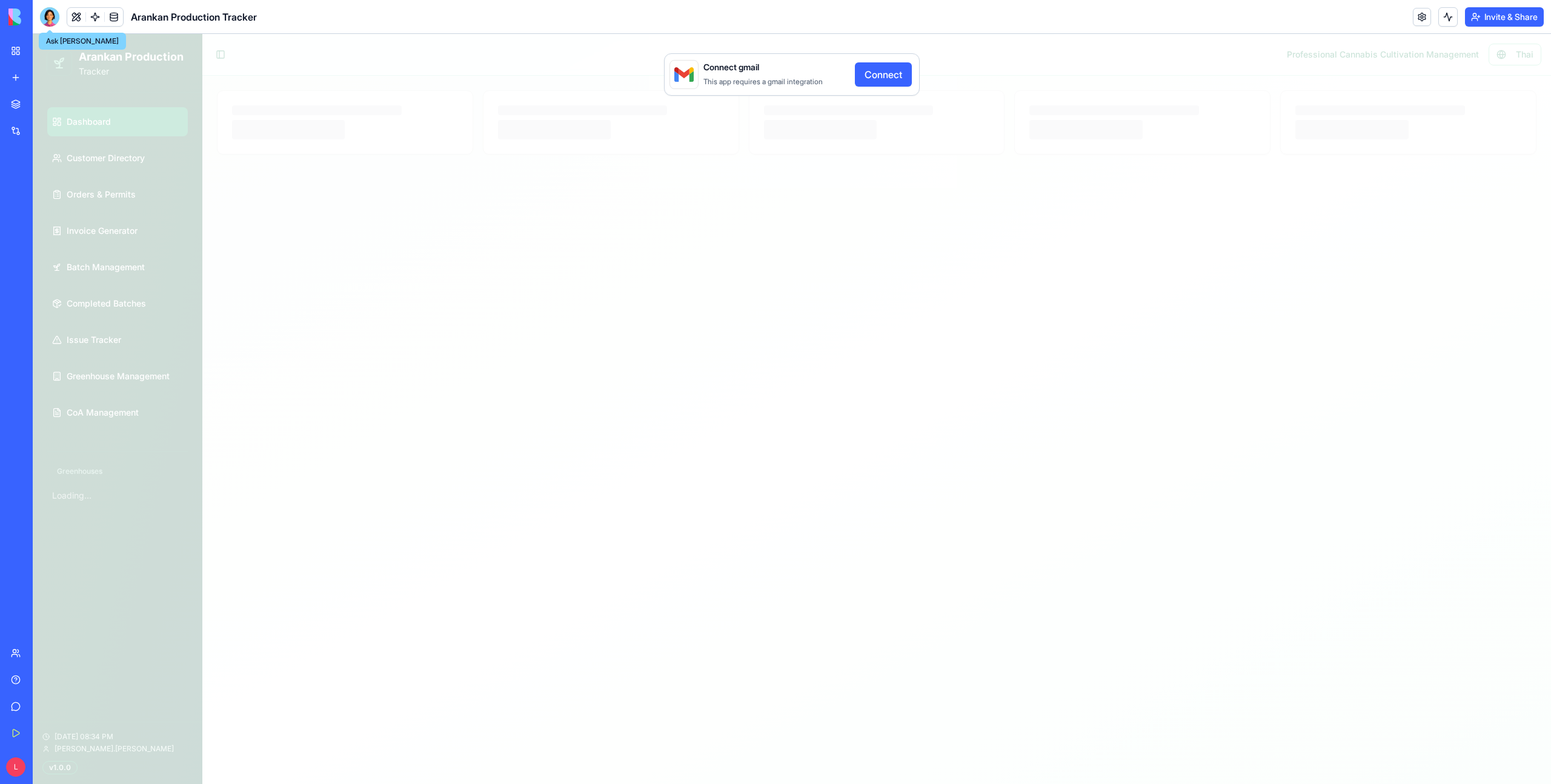
select select "**"
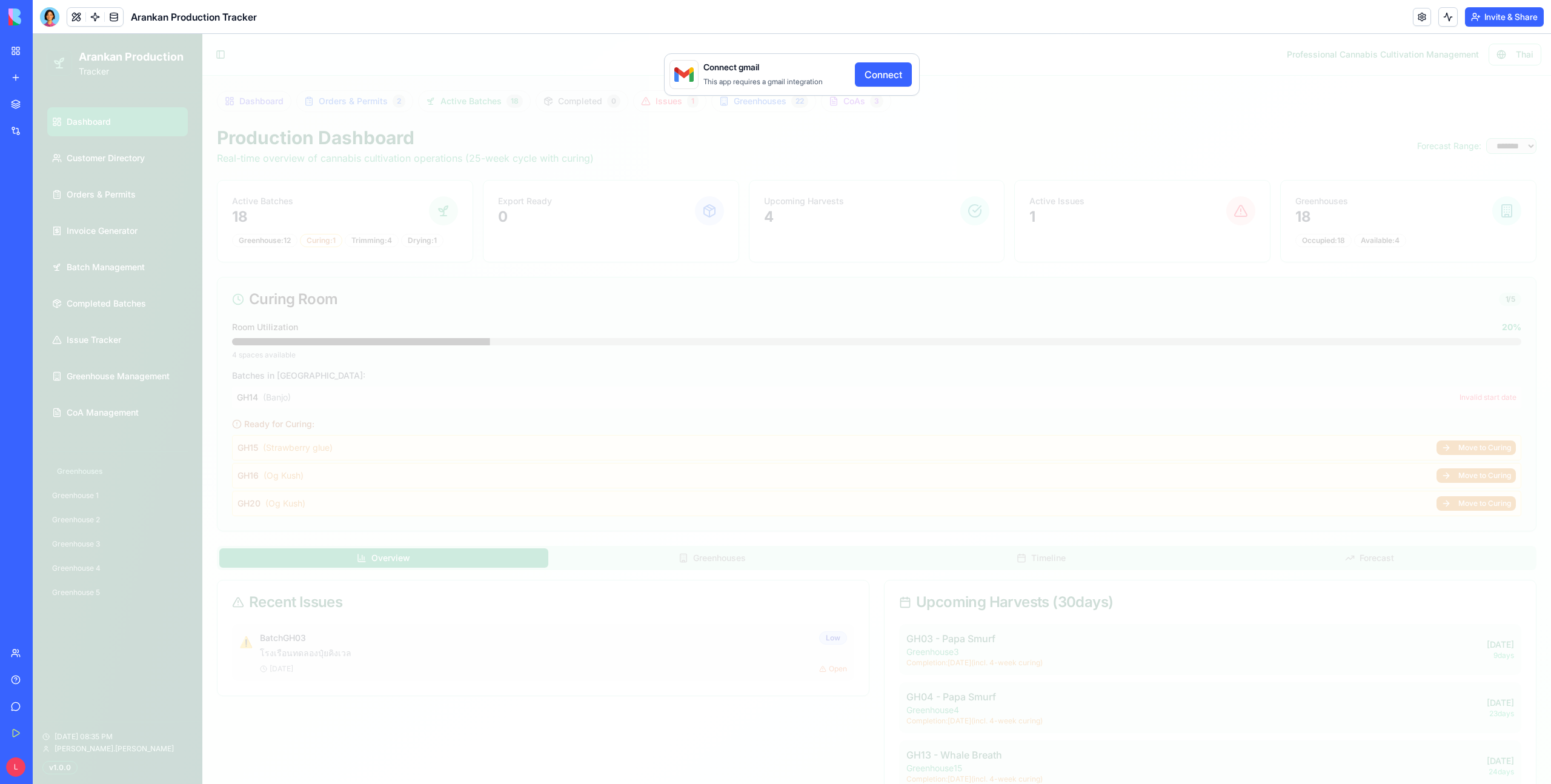
click at [881, 81] on button "Connect" at bounding box center [884, 75] width 57 height 24
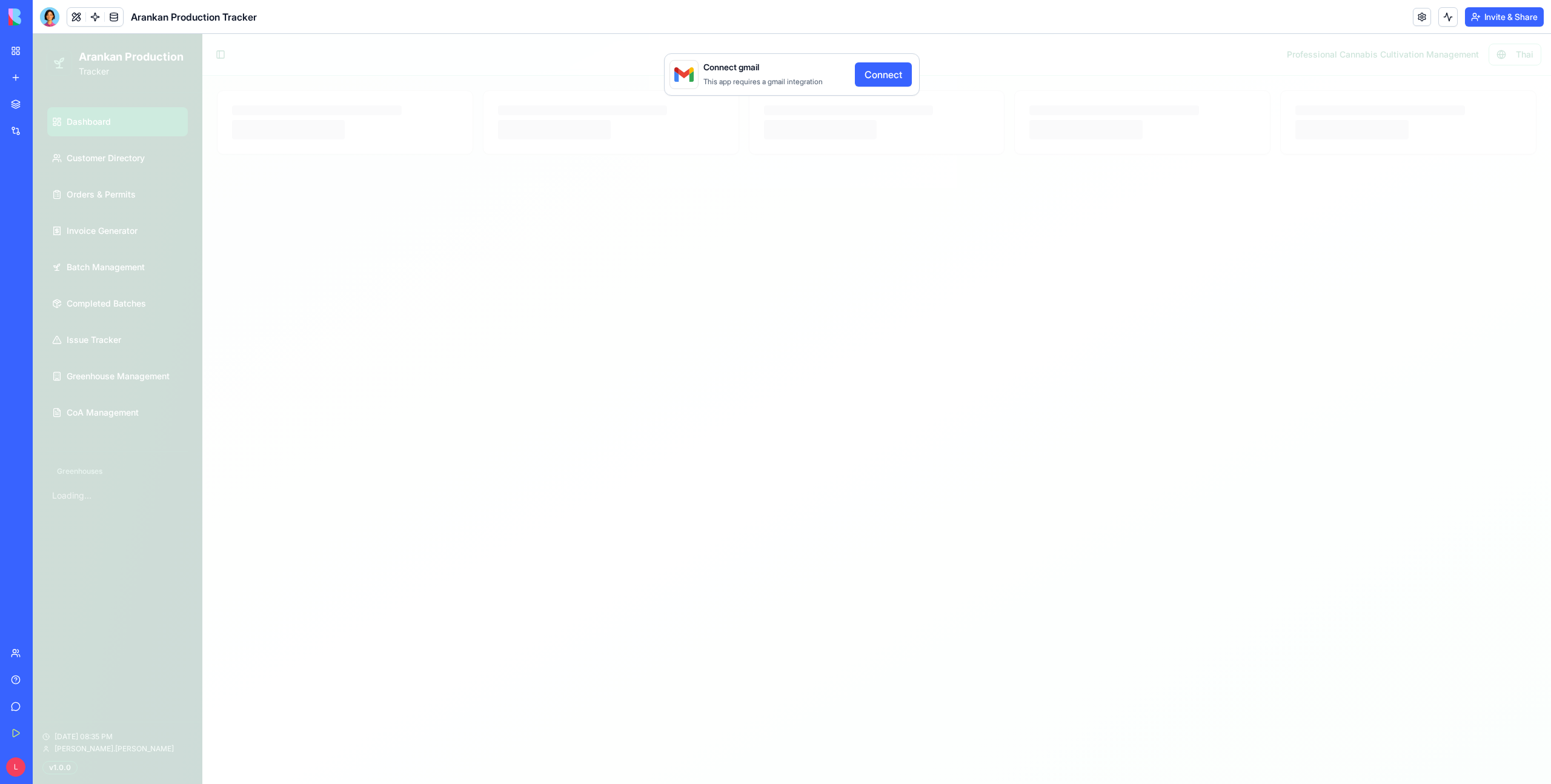
select select "**"
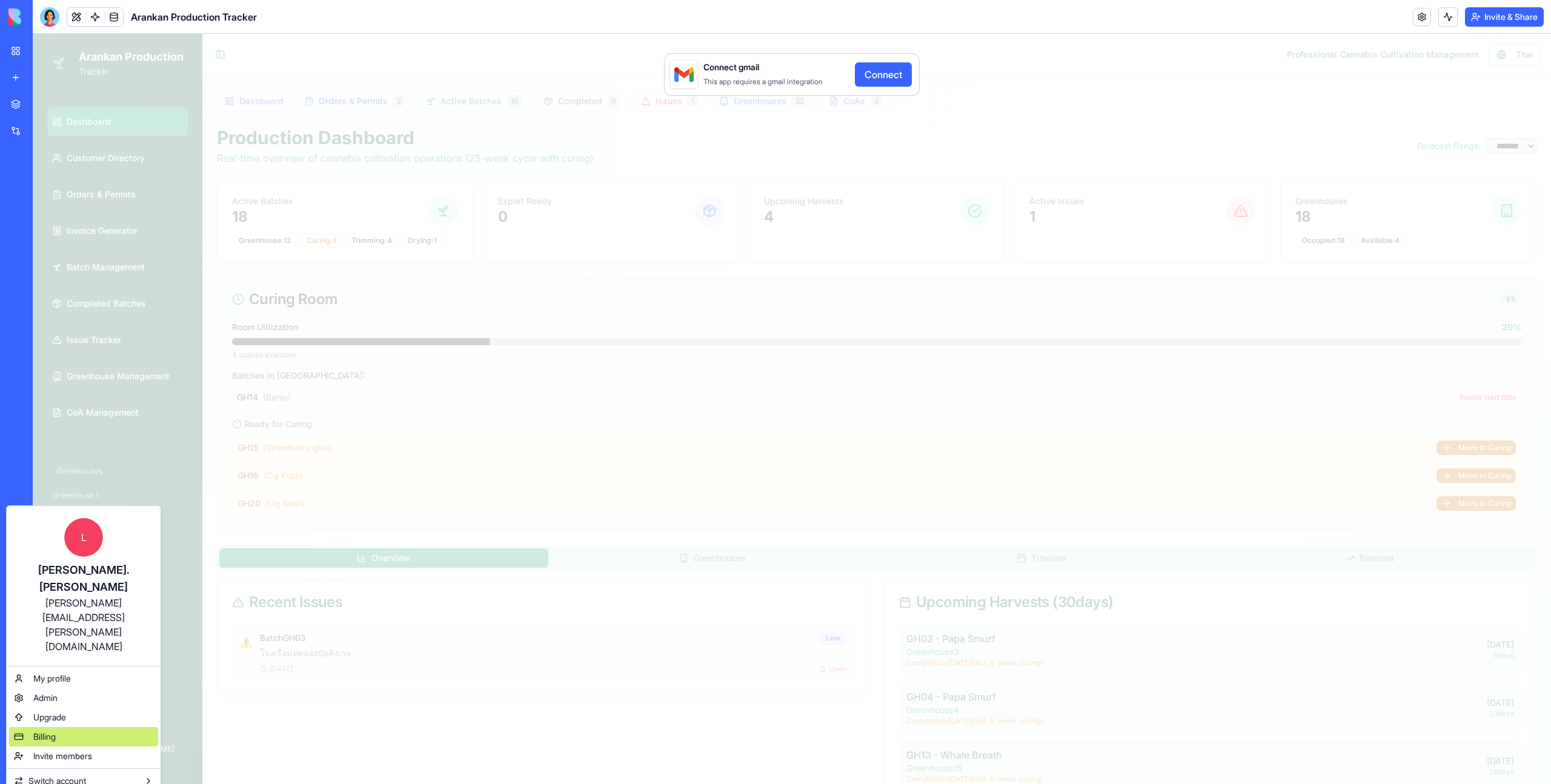
click at [105, 727] on div "Billing" at bounding box center [84, 737] width 149 height 19
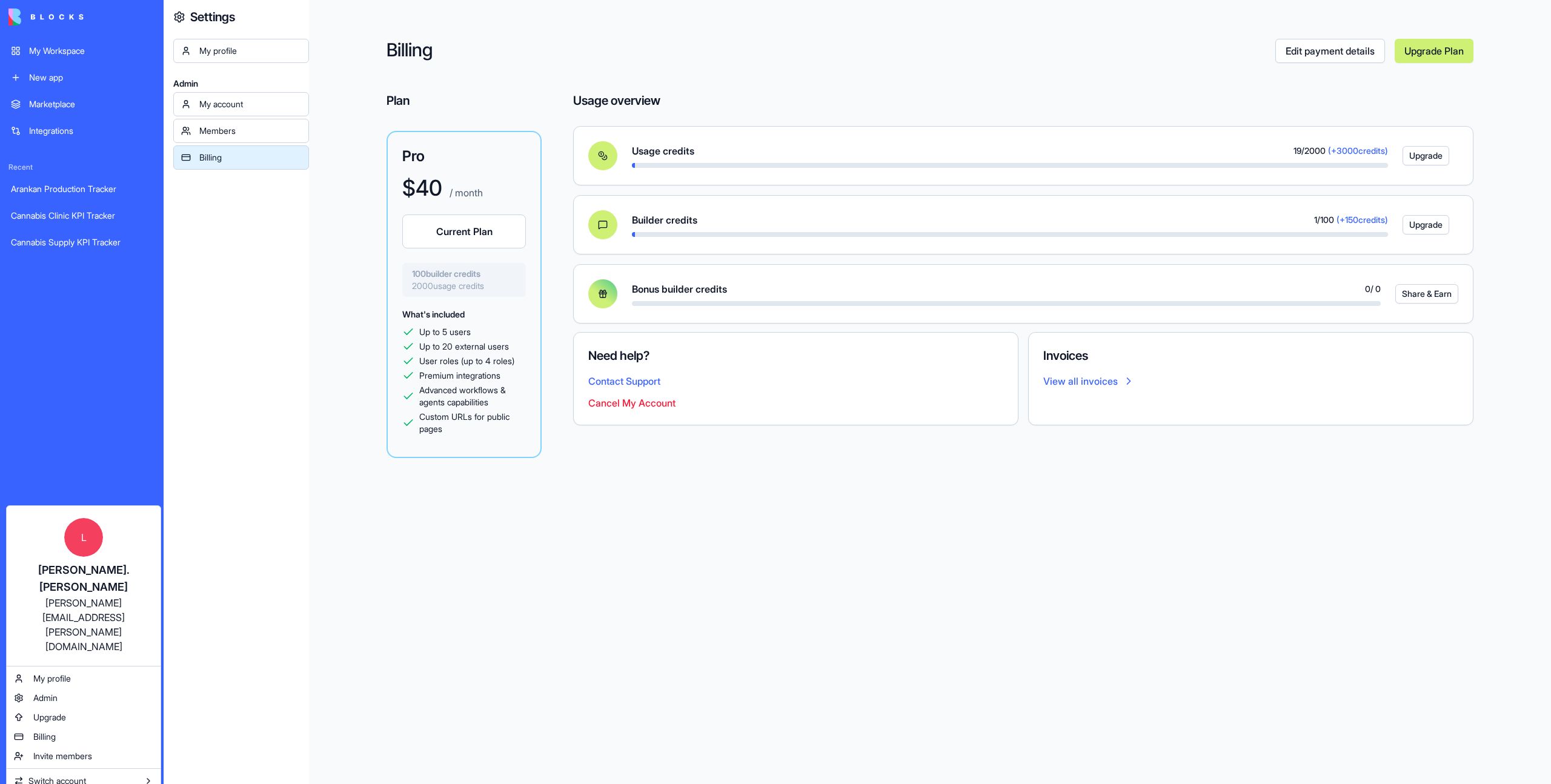
click at [70, 58] on html "My Workspace New app Marketplace Integrations Recent Arankan Production Tracker…" at bounding box center [776, 392] width 1551 height 784
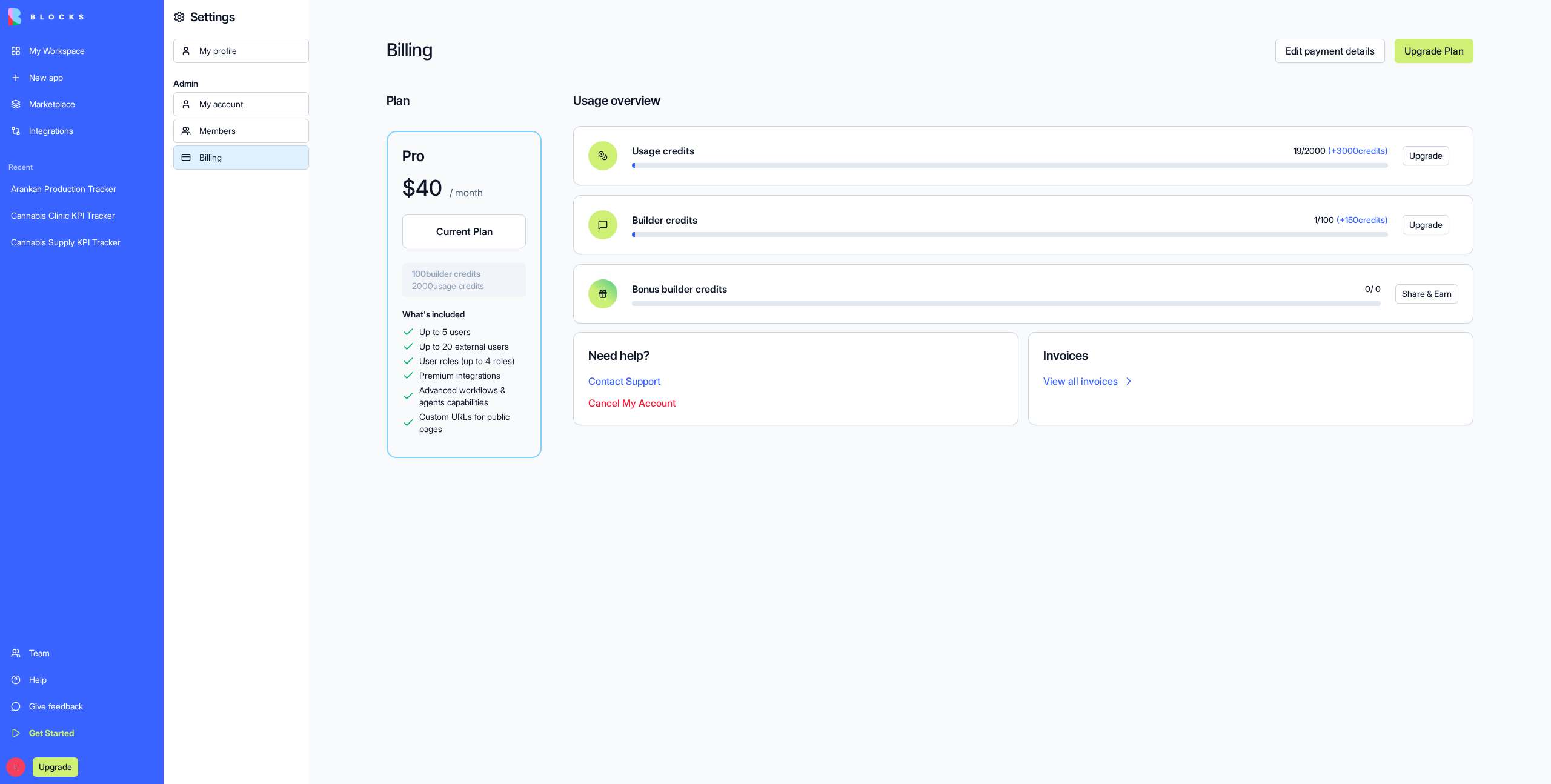
click at [70, 58] on link "My Workspace" at bounding box center [81, 51] width 157 height 24
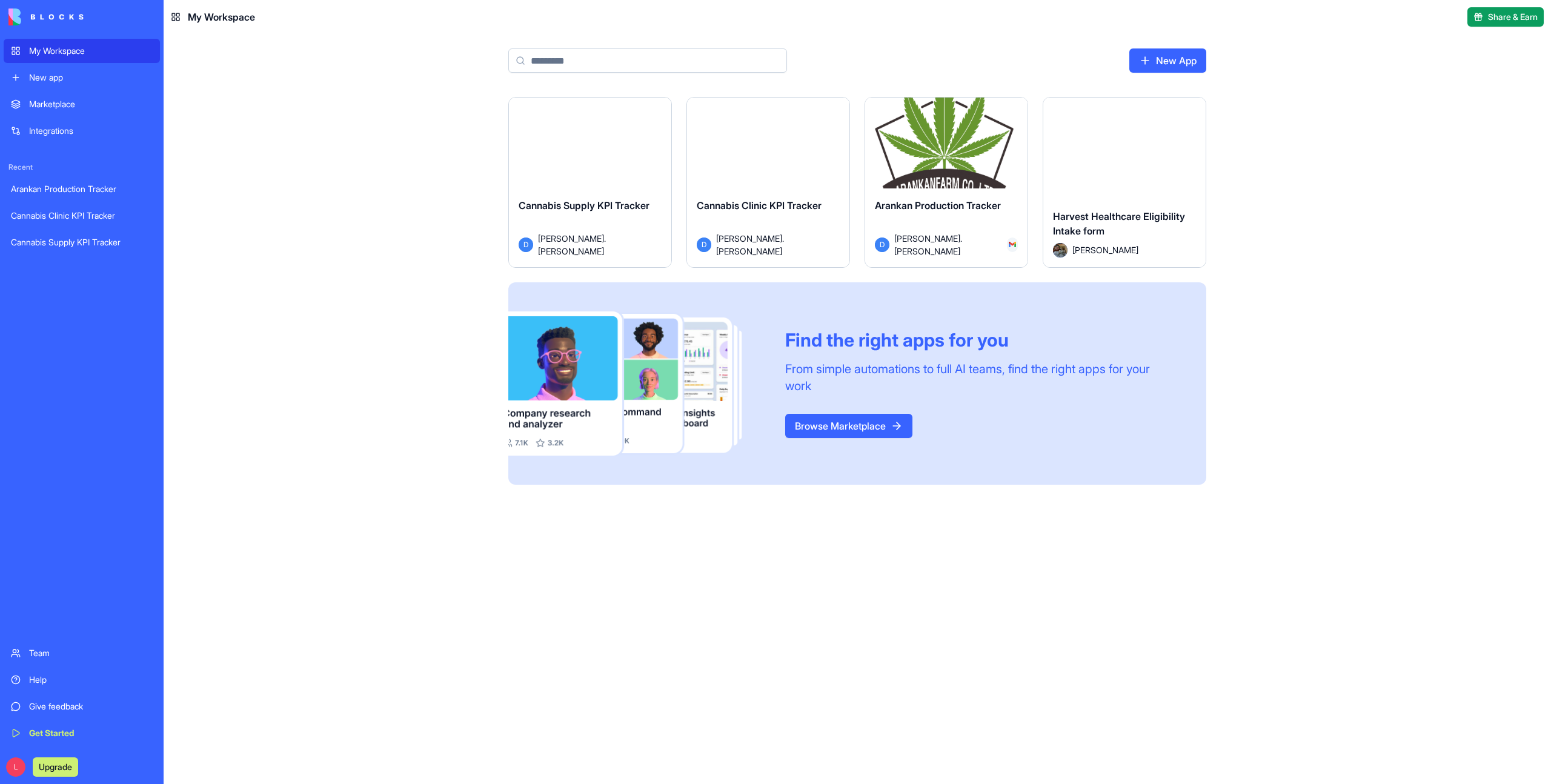
click at [967, 109] on div "Launch" at bounding box center [947, 148] width 162 height 101
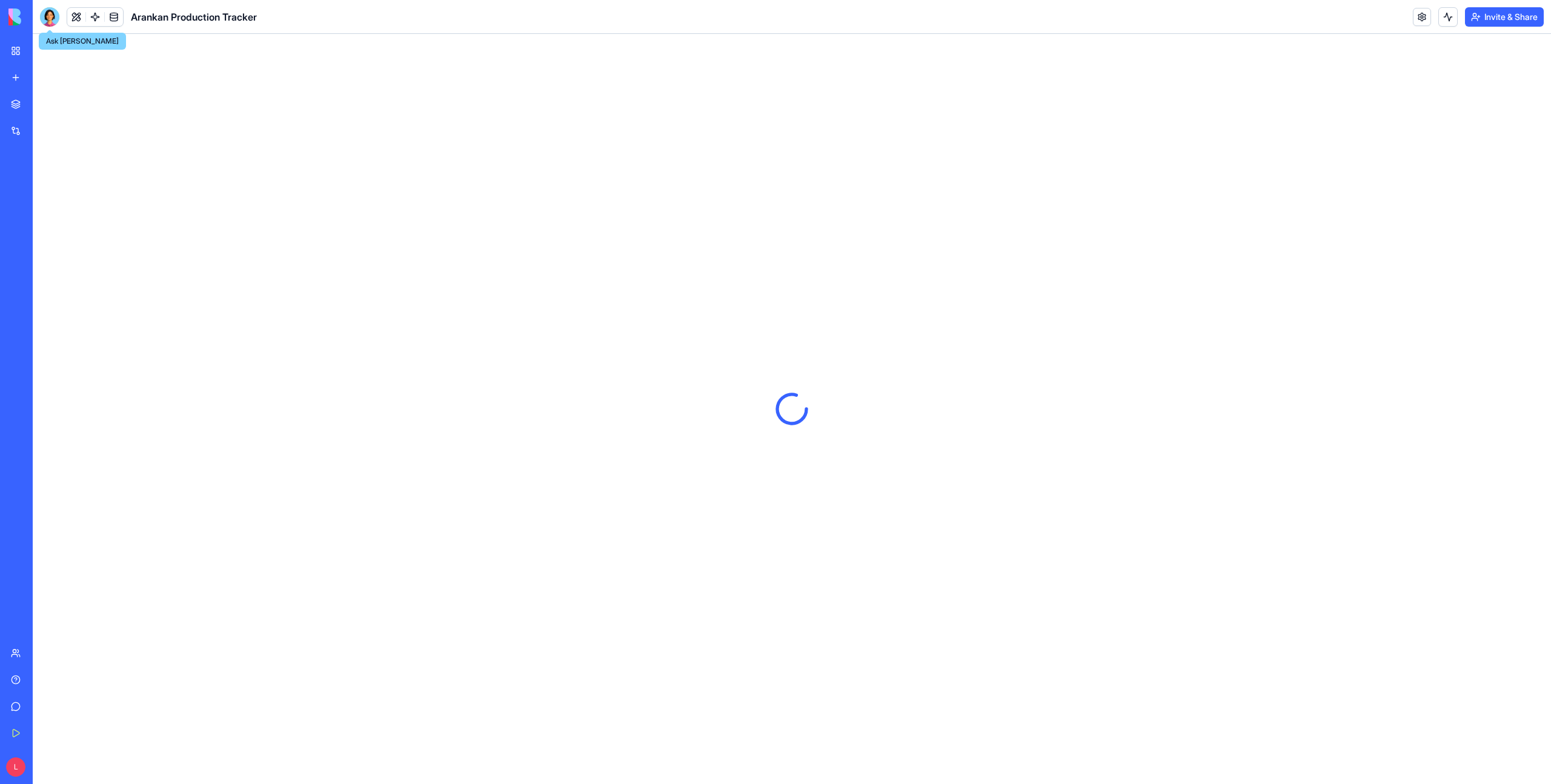
click at [47, 19] on div at bounding box center [50, 17] width 19 height 19
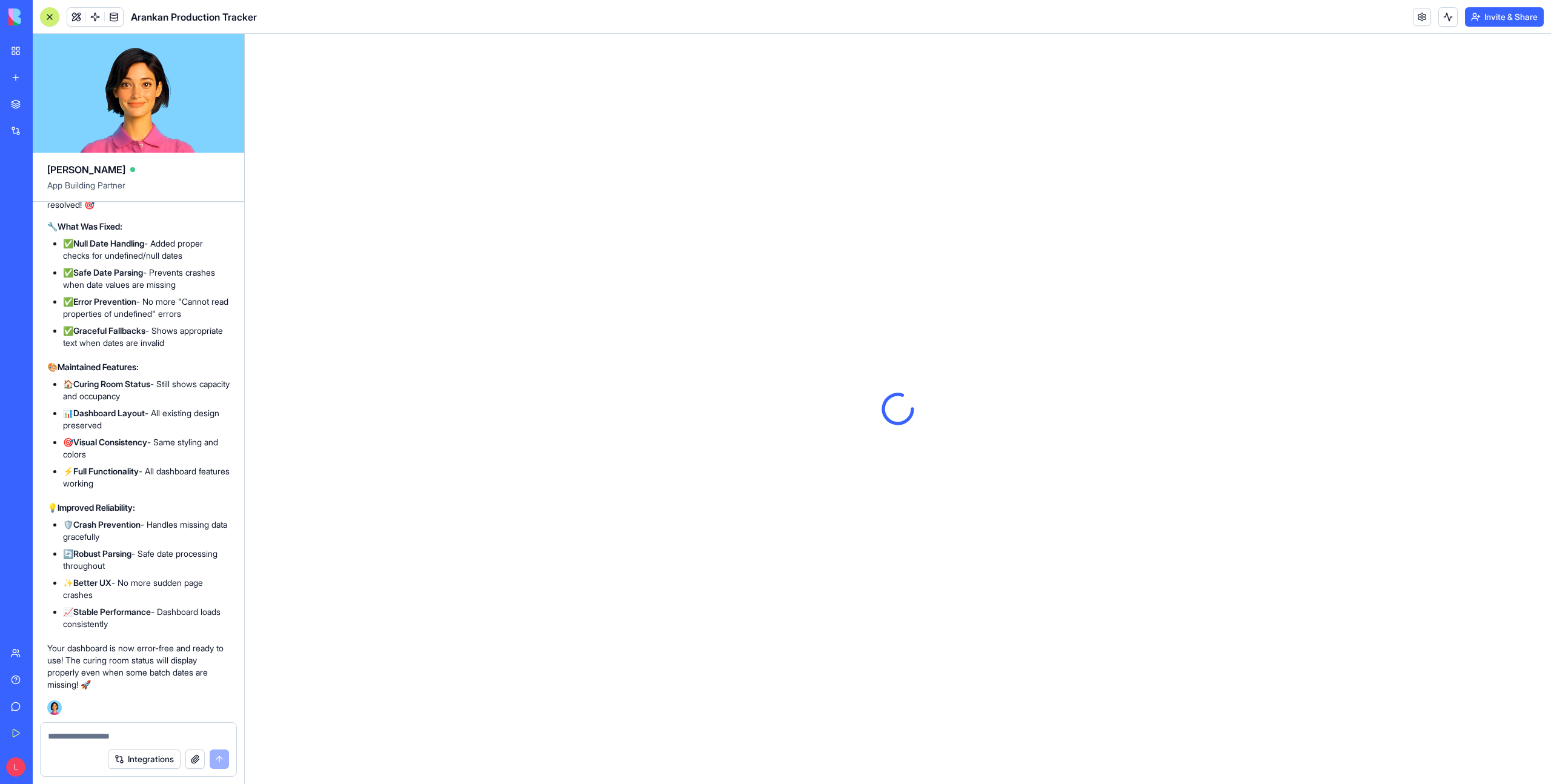
select select "**"
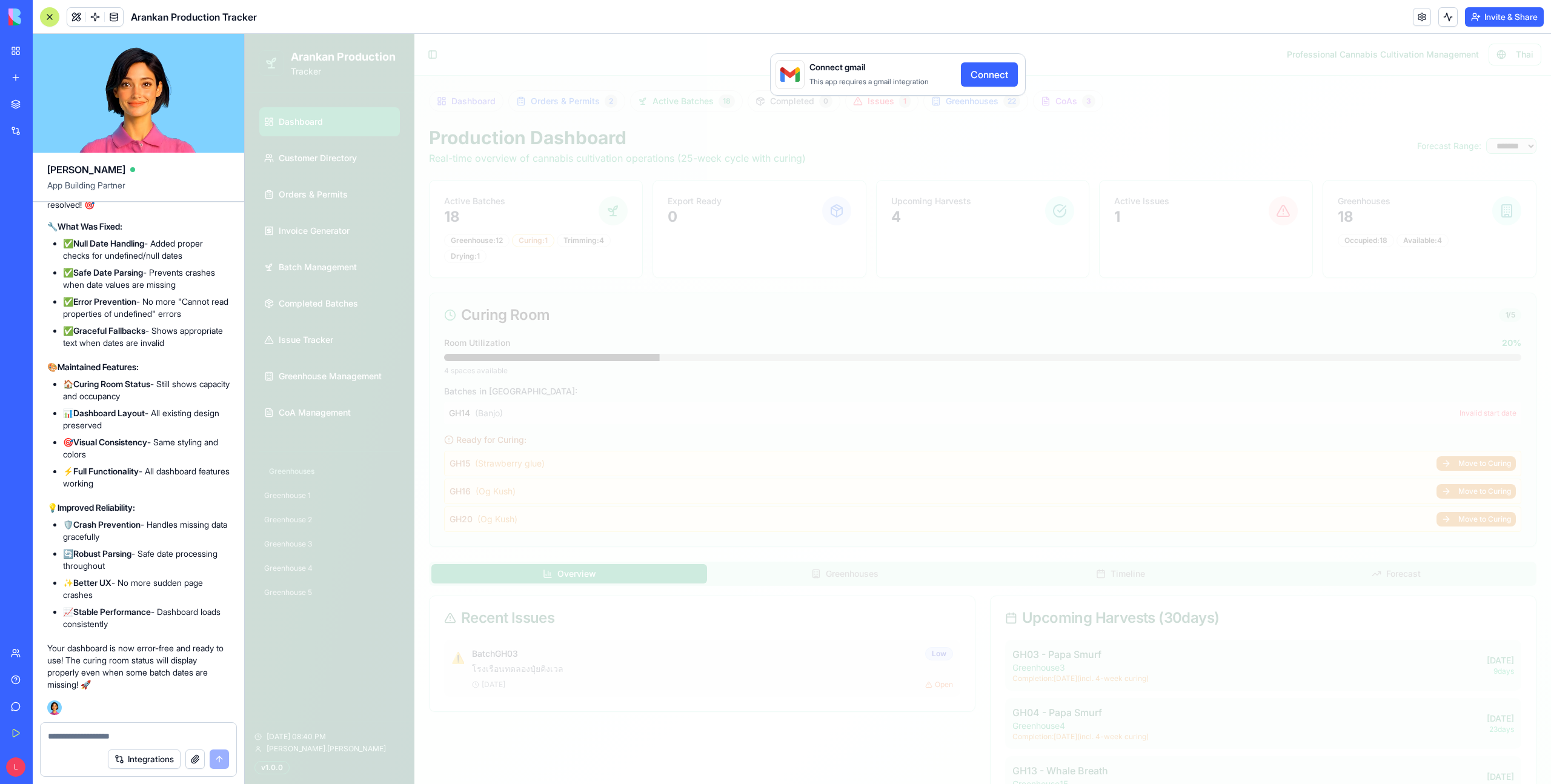
scroll to position [100657, 0]
click at [81, 18] on button at bounding box center [76, 17] width 18 height 18
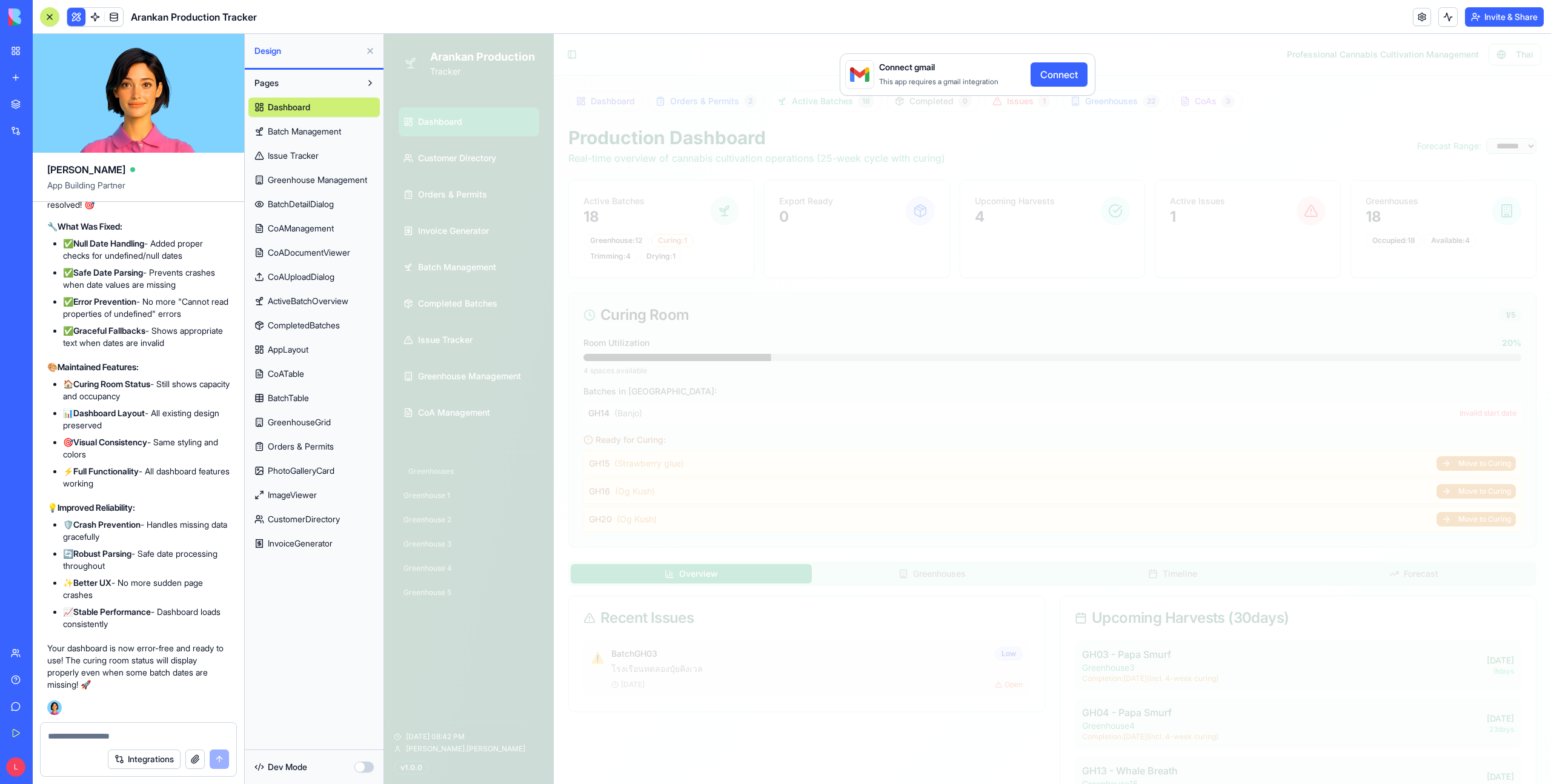
click at [328, 133] on span "Batch Management" at bounding box center [305, 131] width 73 height 12
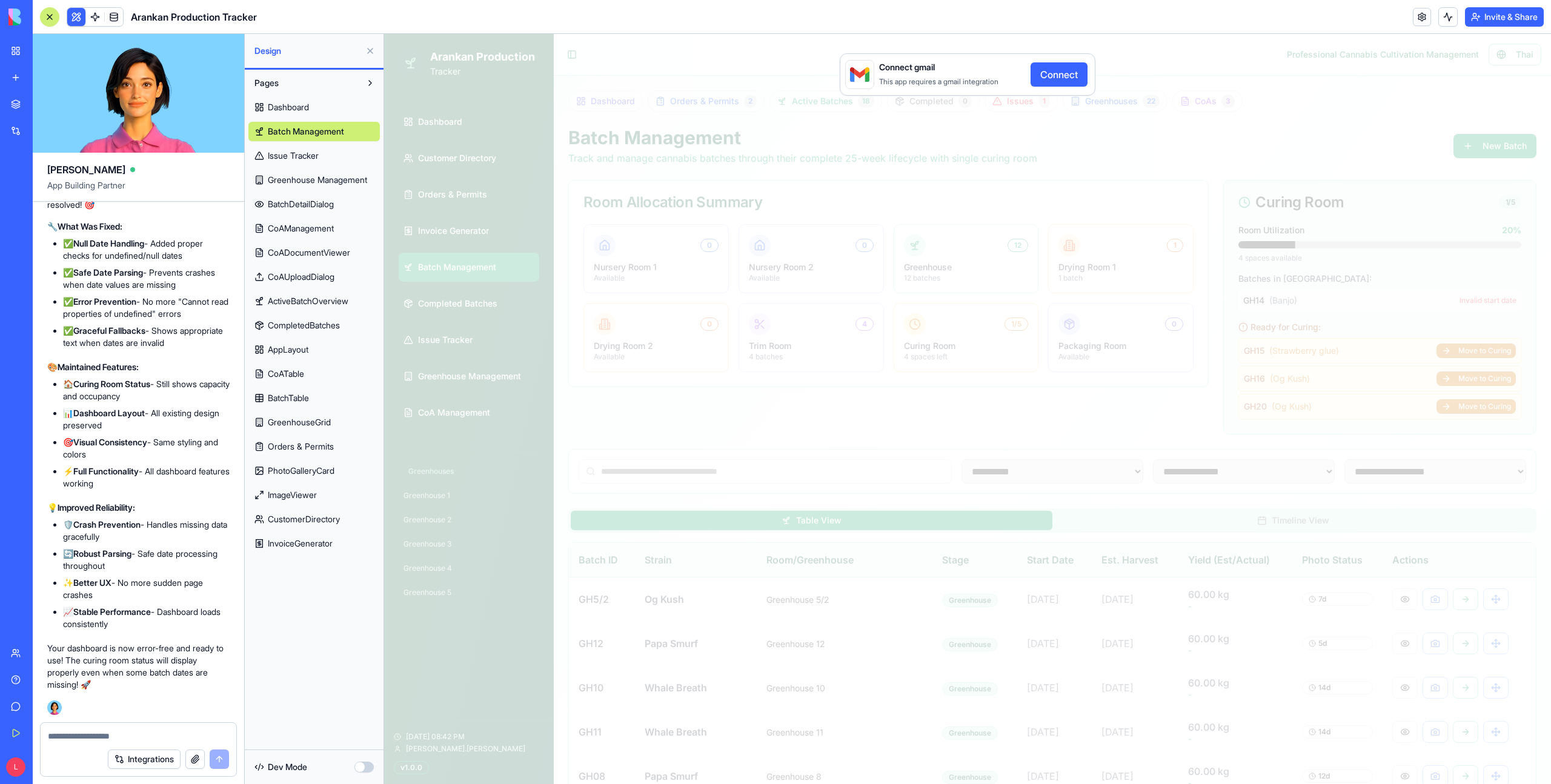
click at [326, 151] on link "Issue Tracker" at bounding box center [314, 156] width 132 height 19
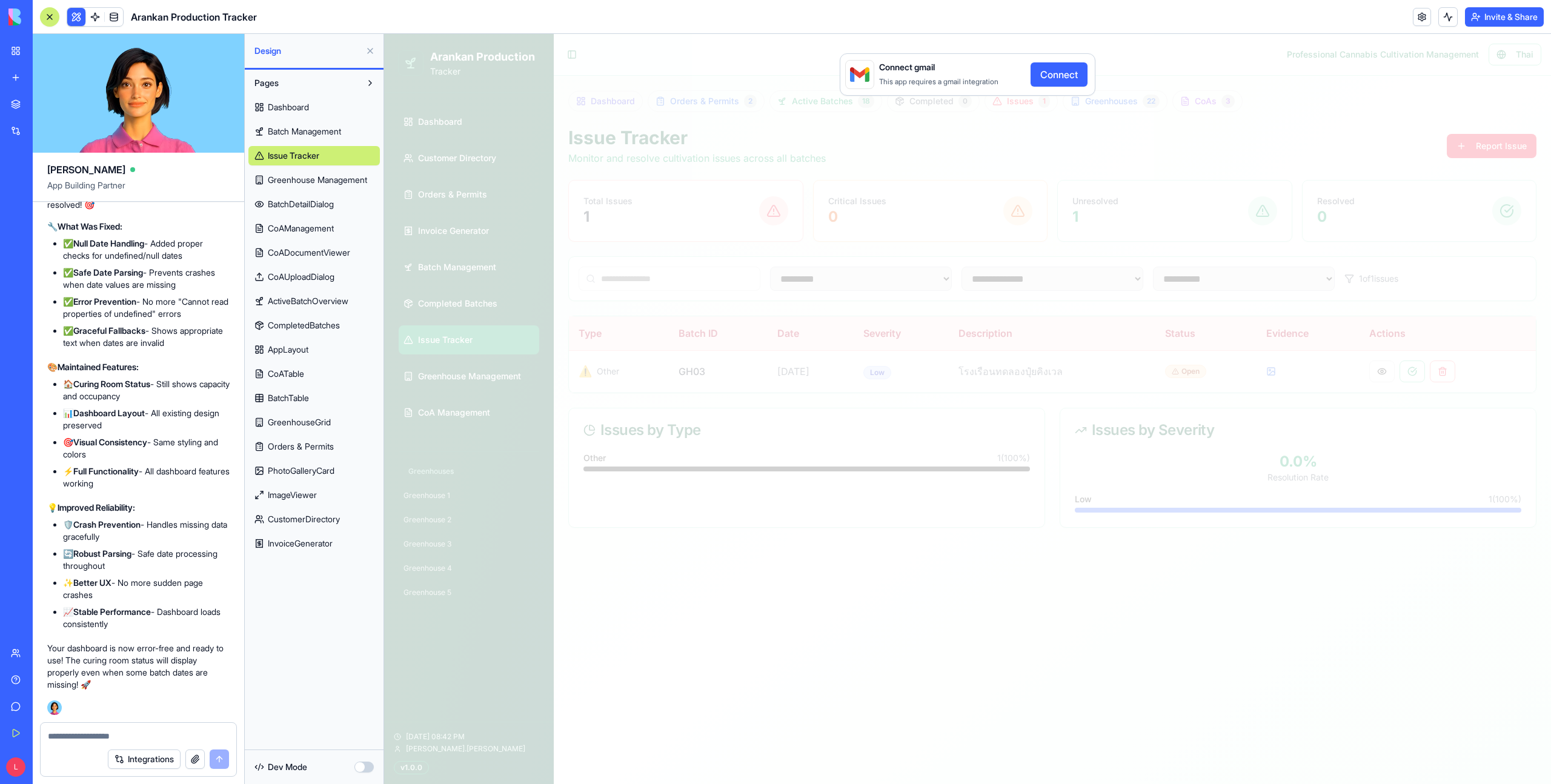
click at [330, 177] on span "Greenhouse Management" at bounding box center [318, 179] width 99 height 12
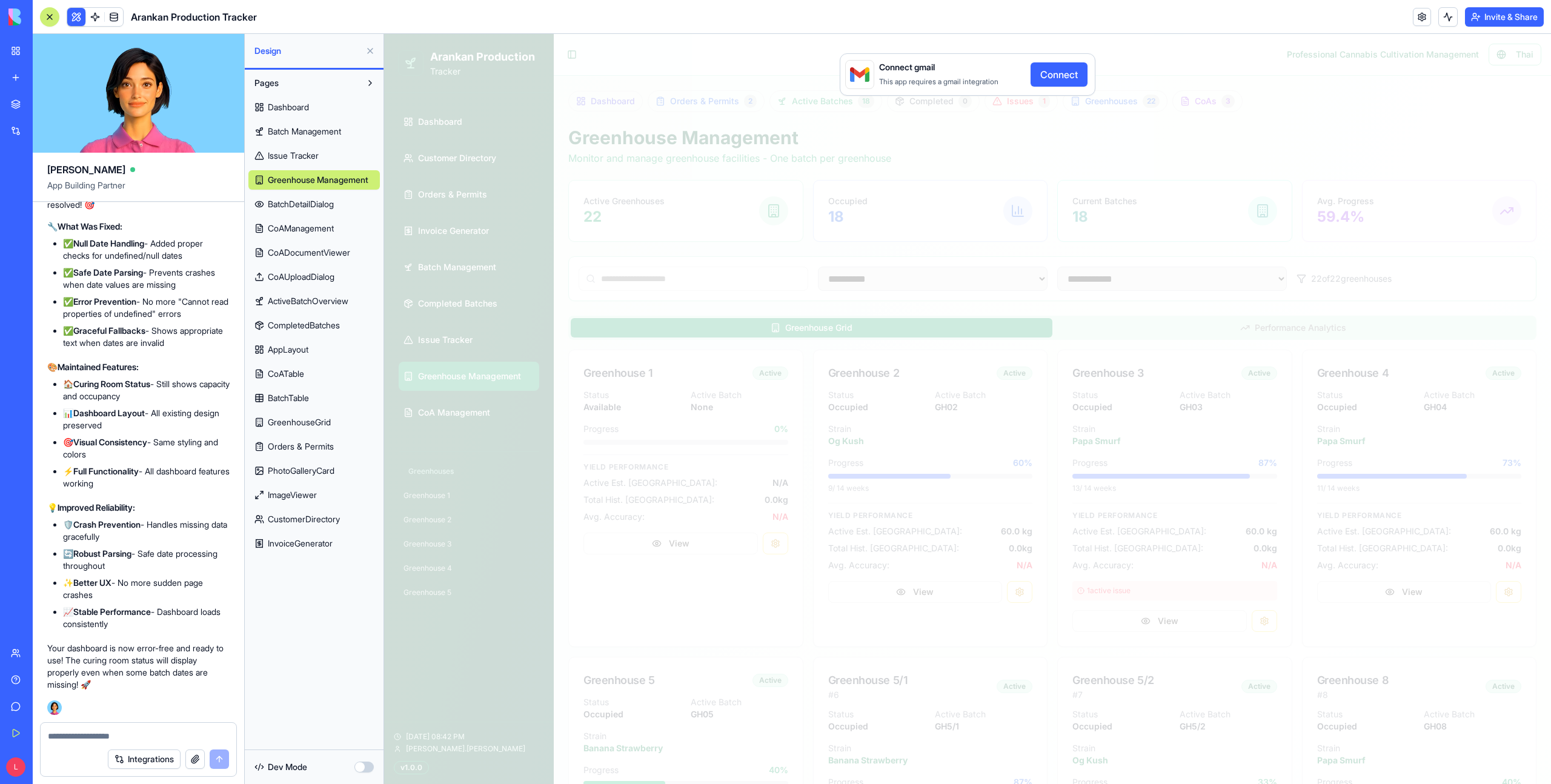
click at [333, 205] on span "BatchDetailDialog" at bounding box center [300, 204] width 66 height 12
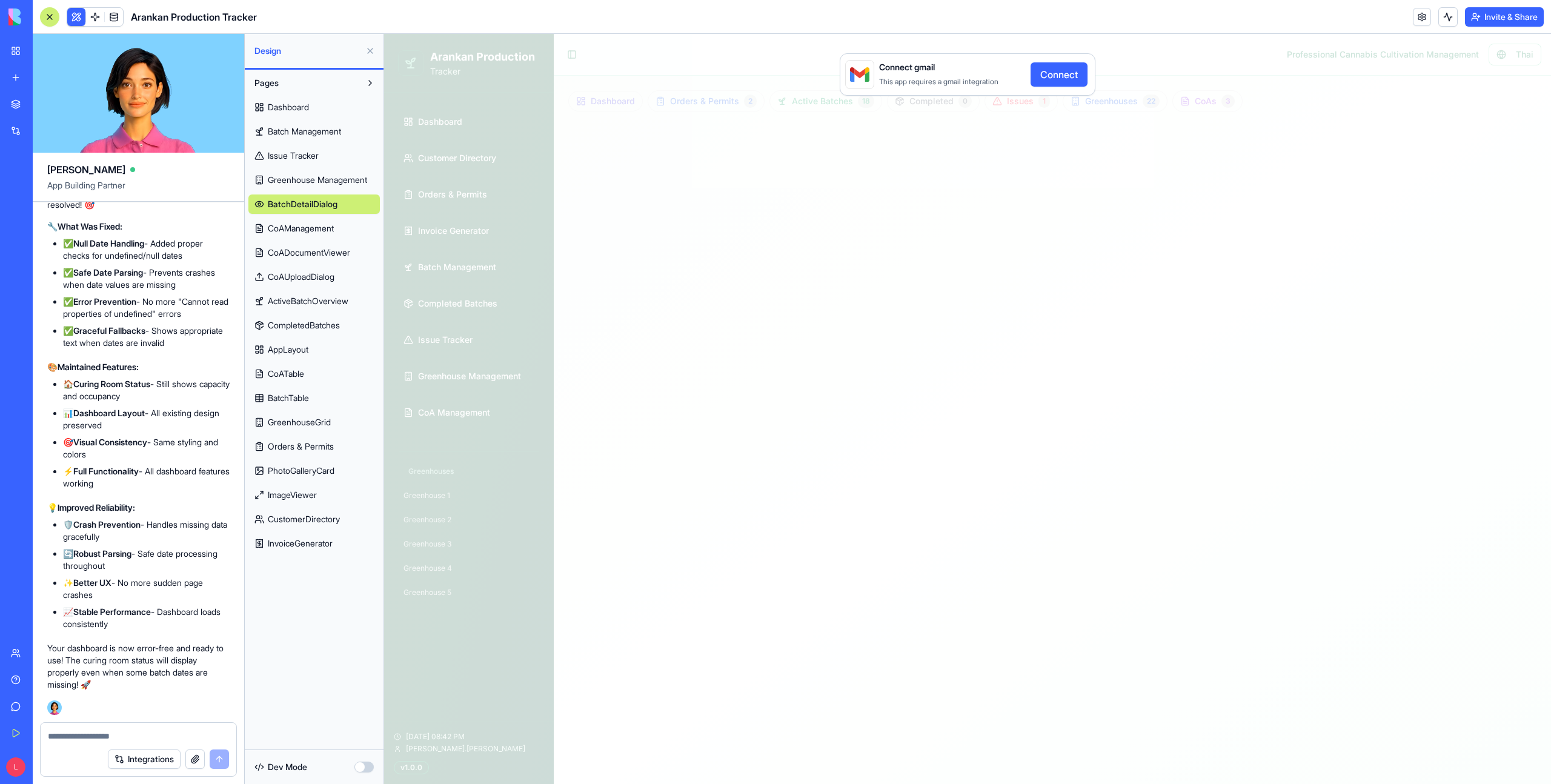
click at [327, 230] on span "CoAManagement" at bounding box center [300, 228] width 66 height 12
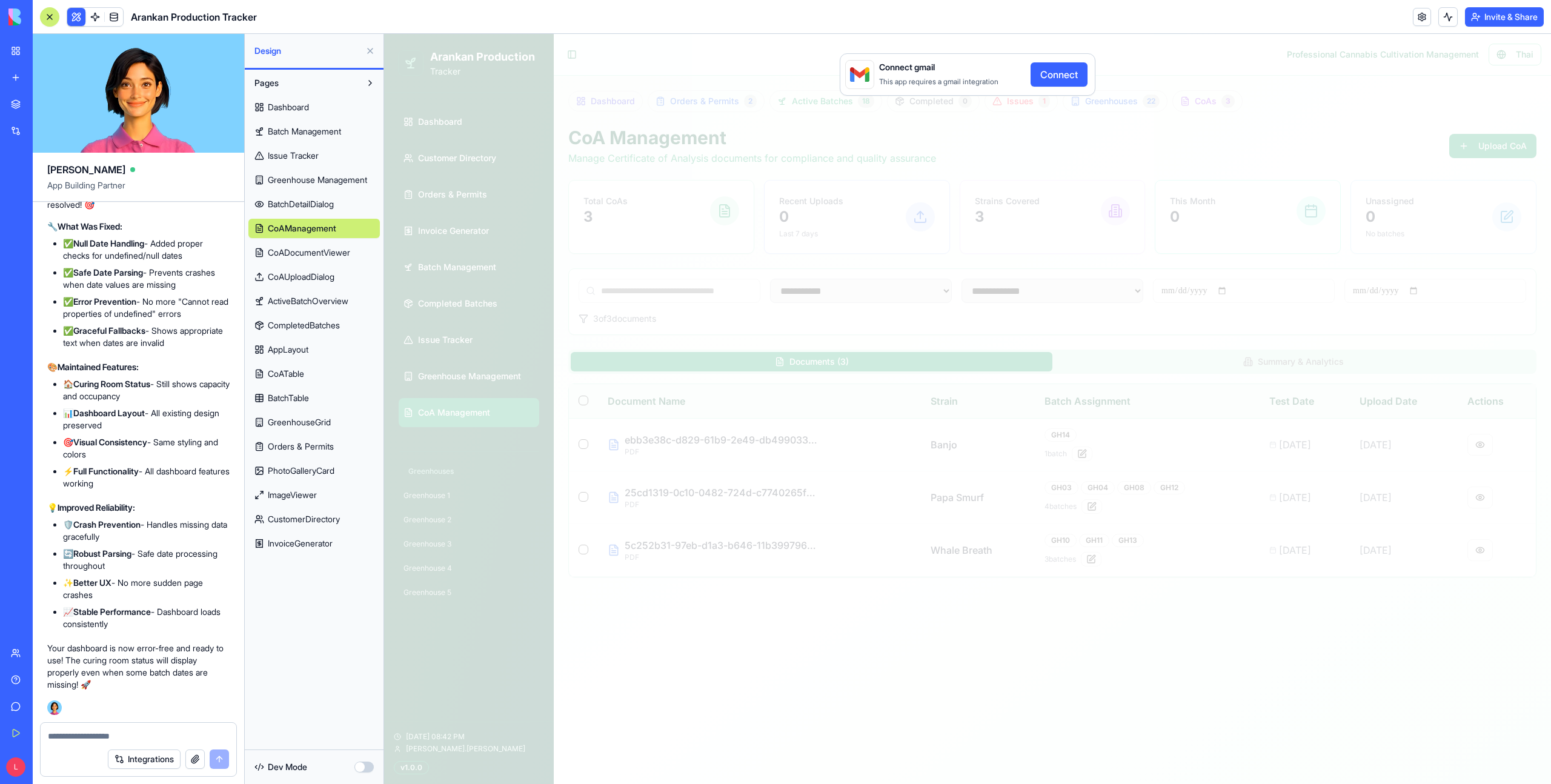
click at [309, 106] on span "Dashboard" at bounding box center [288, 107] width 41 height 12
select select "**"
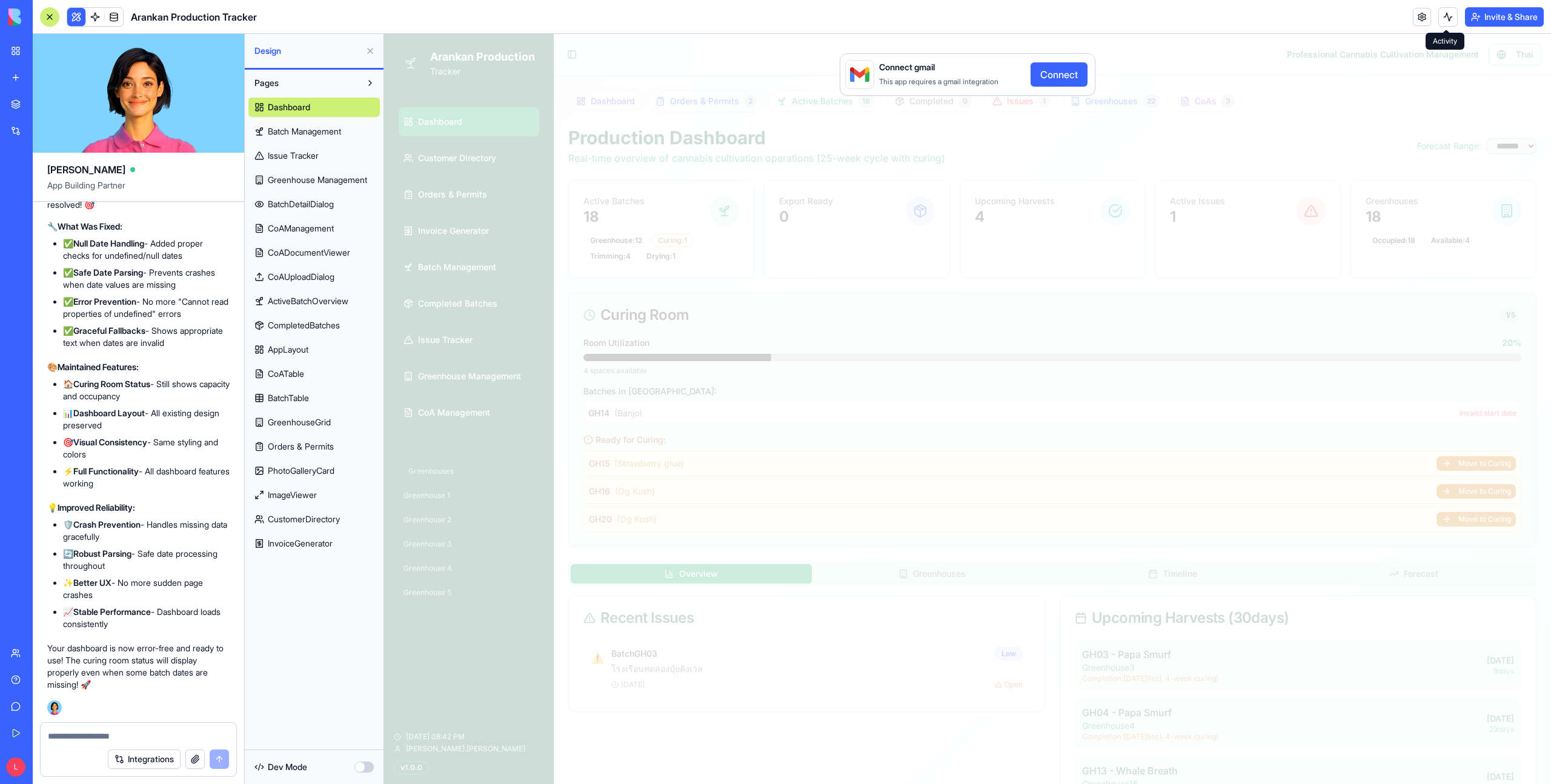
click at [1441, 21] on button at bounding box center [1449, 17] width 19 height 19
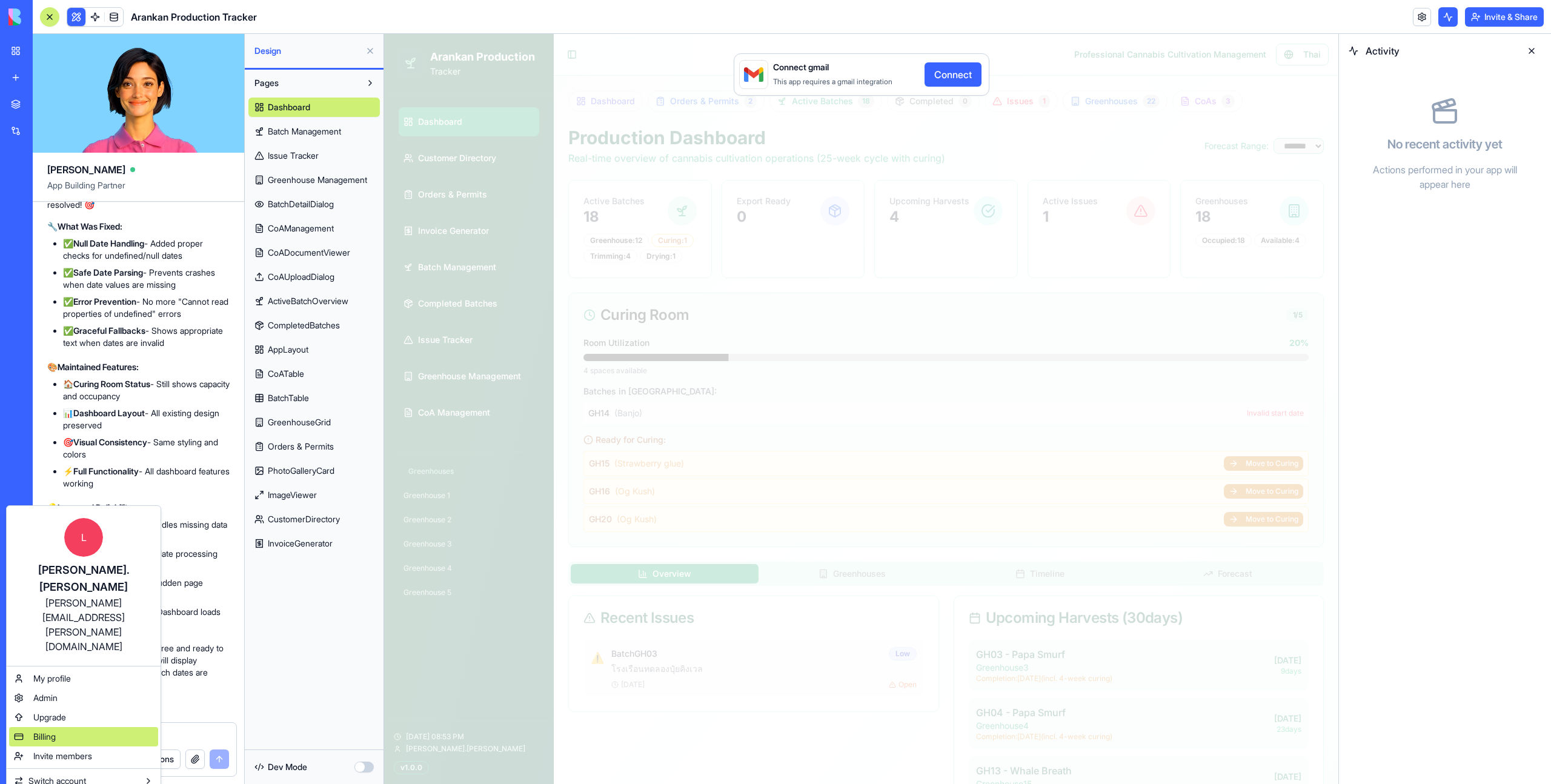
click at [83, 727] on div "Billing" at bounding box center [84, 737] width 149 height 19
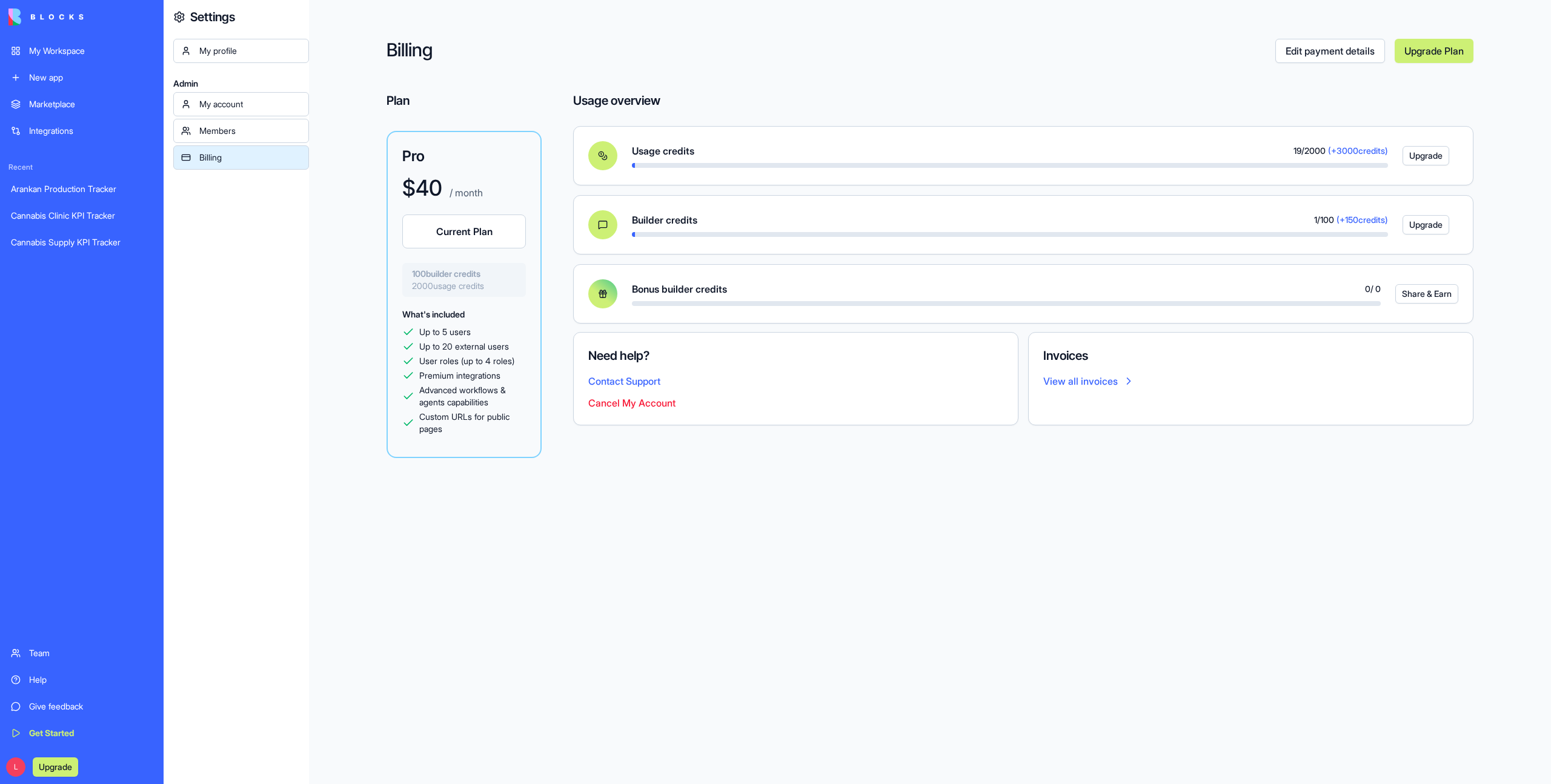
click at [63, 243] on div "Cannabis Supply KPI Tracker" at bounding box center [81, 242] width 142 height 12
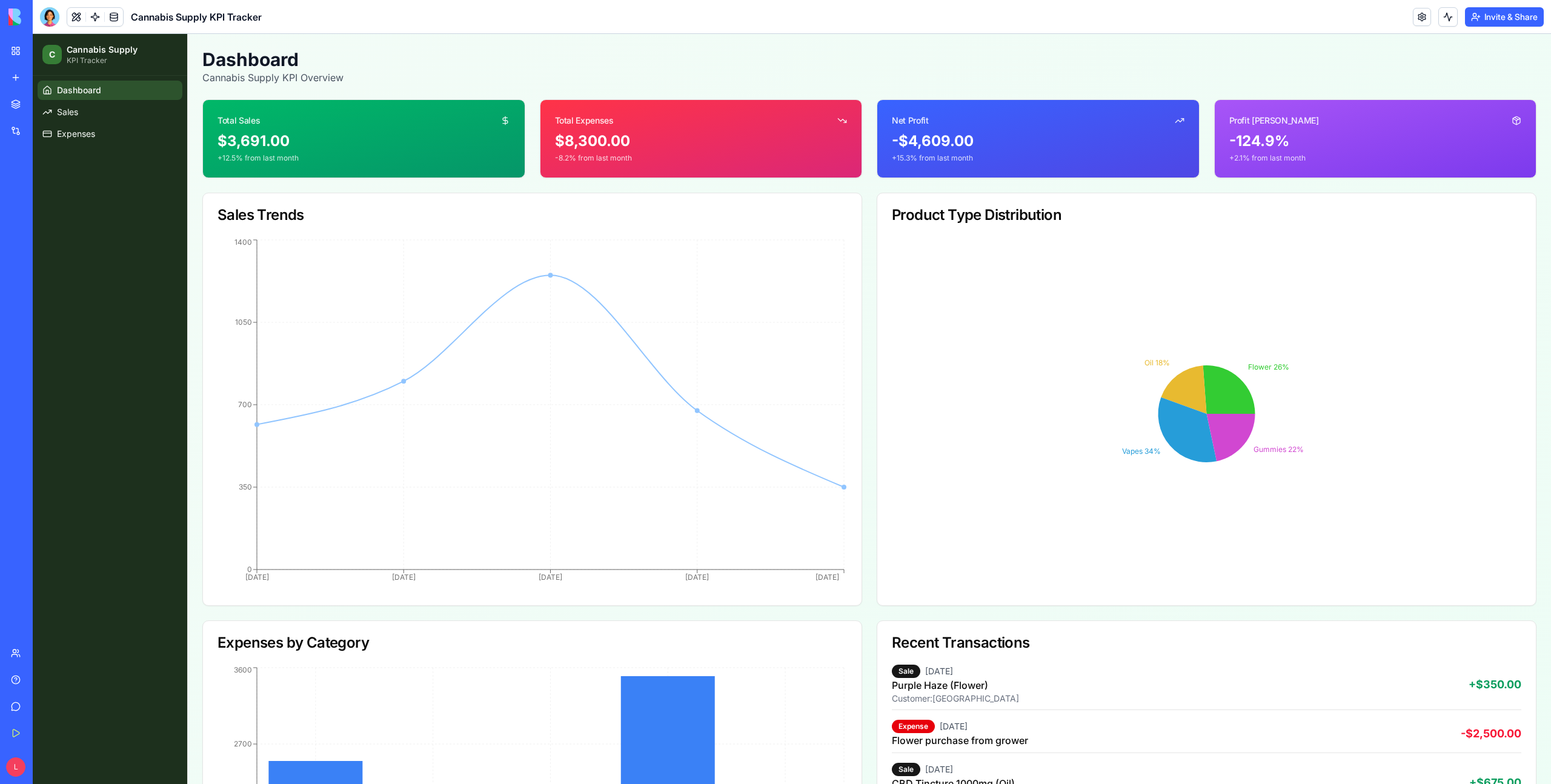
click at [30, 653] on div "Team" at bounding box center [37, 653] width 15 height 12
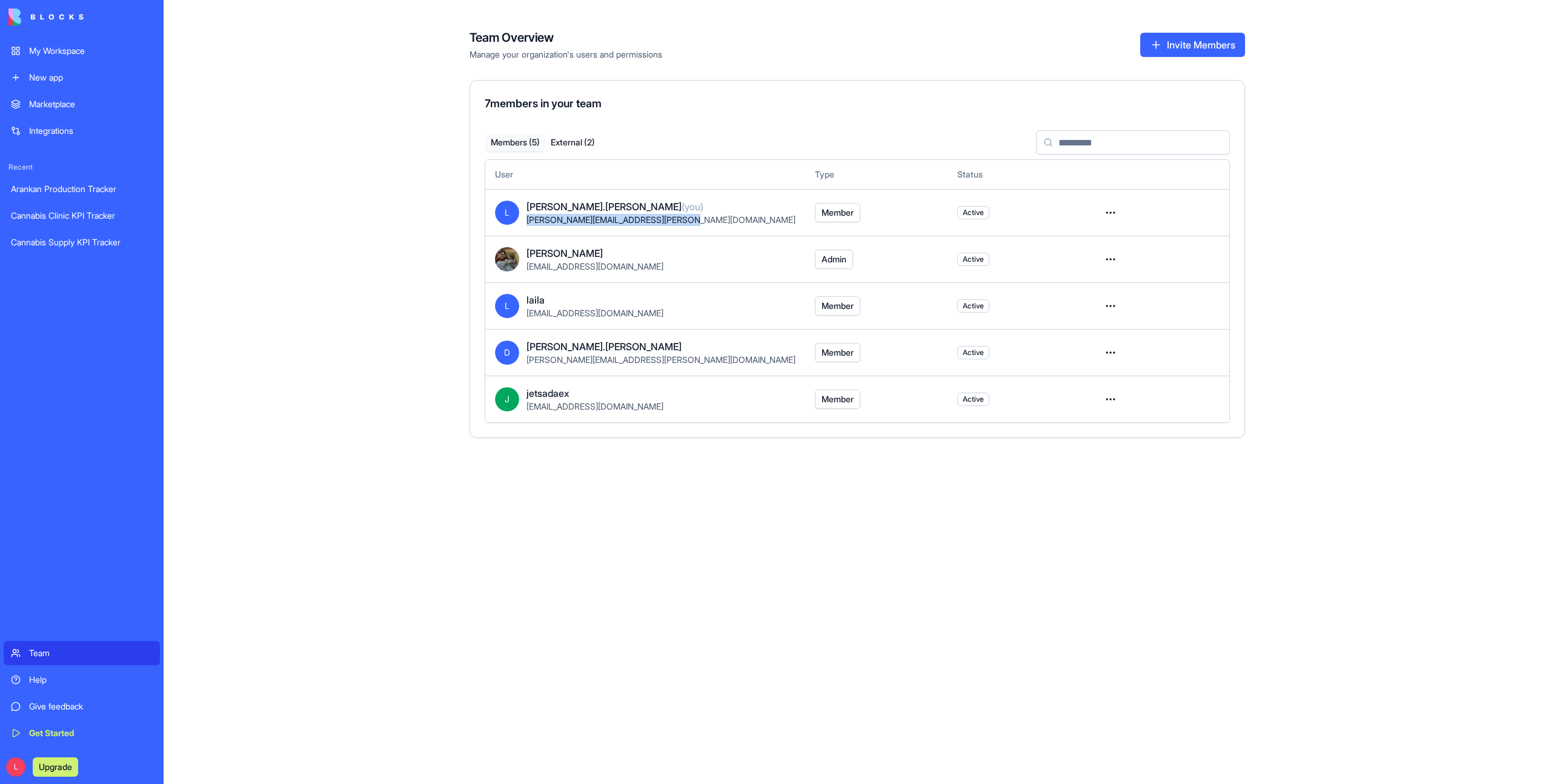
drag, startPoint x: 691, startPoint y: 221, endPoint x: 528, endPoint y: 223, distance: 163.0
click at [527, 222] on div "[PERSON_NAME][EMAIL_ADDRESS][PERSON_NAME][DOMAIN_NAME]" at bounding box center [661, 219] width 269 height 12
copy span "[PERSON_NAME][EMAIL_ADDRESS][PERSON_NAME][DOMAIN_NAME]"
drag, startPoint x: 632, startPoint y: 274, endPoint x: 527, endPoint y: 266, distance: 105.3
click at [527, 266] on td "alan sila nongboii@gmail.com" at bounding box center [646, 258] width 320 height 46
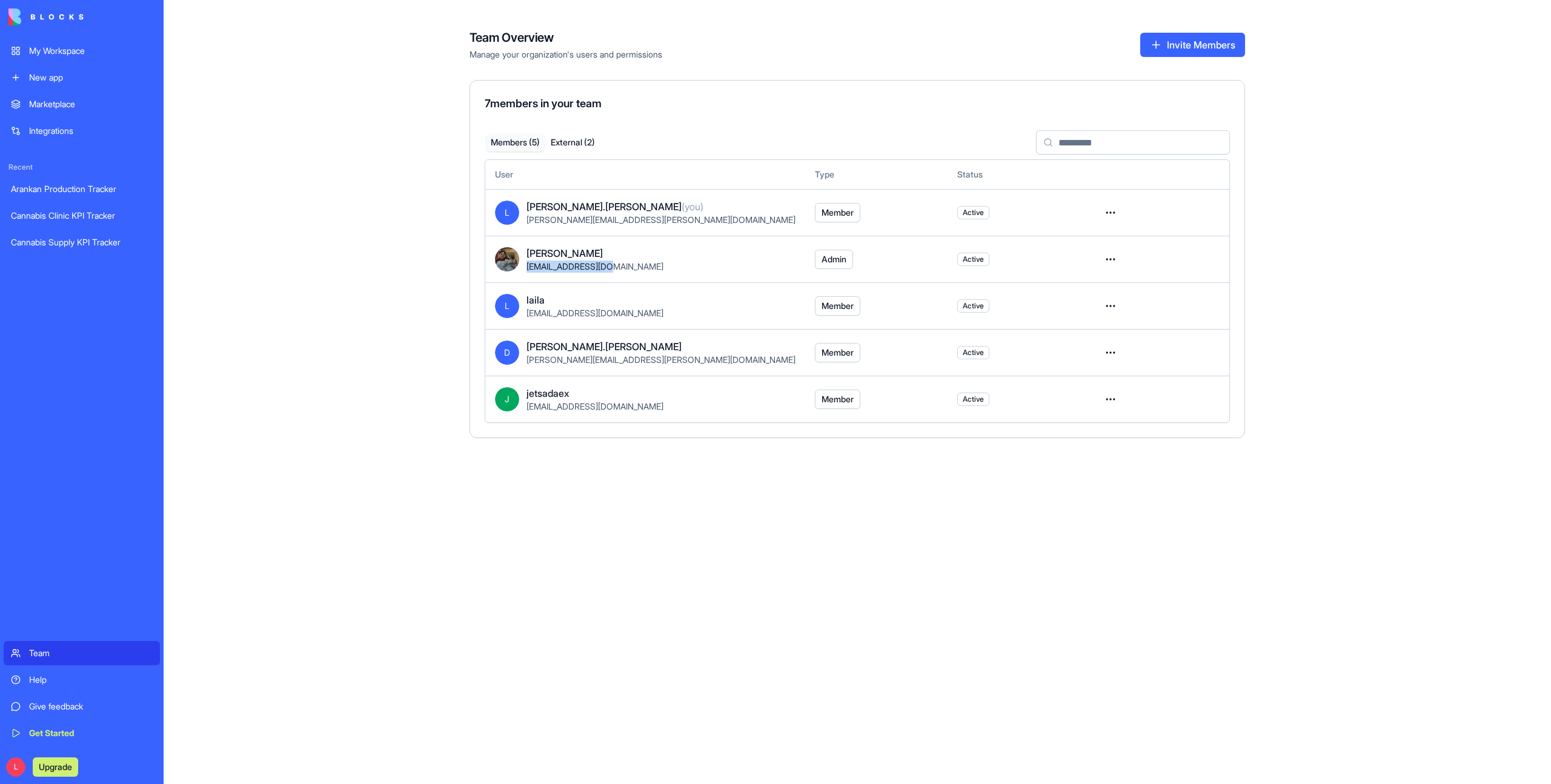
copy span "nongboii@gmail.com"
drag, startPoint x: 620, startPoint y: 317, endPoint x: 526, endPoint y: 318, distance: 94.0
click at [527, 318] on div "laila@altrelief.com.au" at bounding box center [661, 312] width 269 height 12
copy span "laila@altrelief.com.au"
drag, startPoint x: 691, startPoint y: 363, endPoint x: 529, endPoint y: 362, distance: 162.0
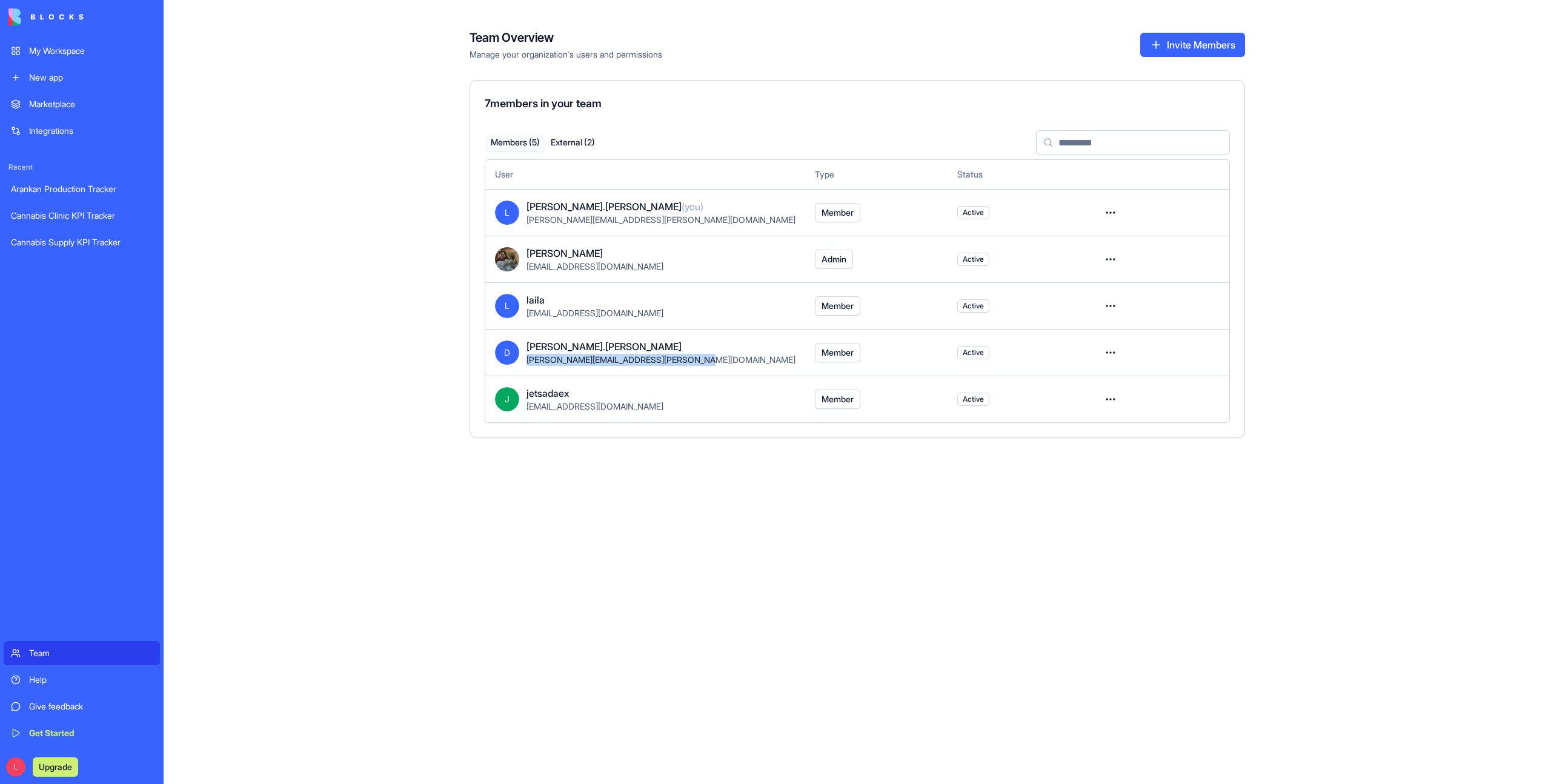
click at [529, 362] on div "[PERSON_NAME][EMAIL_ADDRESS][PERSON_NAME][DOMAIN_NAME]" at bounding box center [661, 360] width 269 height 12
copy span "[PERSON_NAME][EMAIL_ADDRESS][PERSON_NAME][DOMAIN_NAME]"
drag, startPoint x: 621, startPoint y: 411, endPoint x: 526, endPoint y: 404, distance: 95.3
click at [527, 404] on div "[EMAIL_ADDRESS][DOMAIN_NAME]" at bounding box center [661, 406] width 269 height 12
copy span "[EMAIL_ADDRESS][DOMAIN_NAME]"
